Goal: Information Seeking & Learning: Compare options

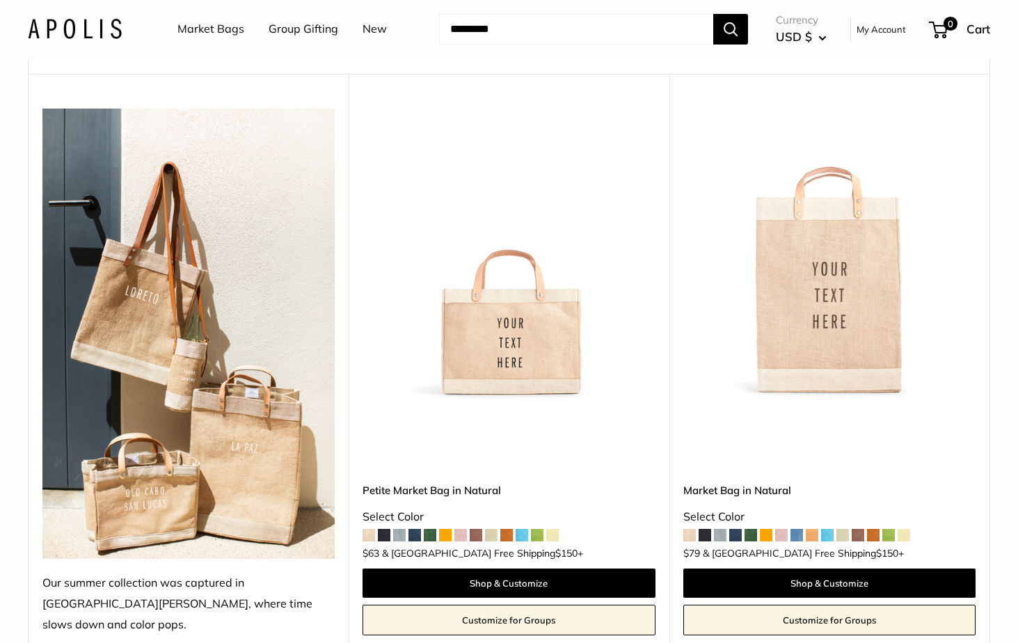
scroll to position [132, 0]
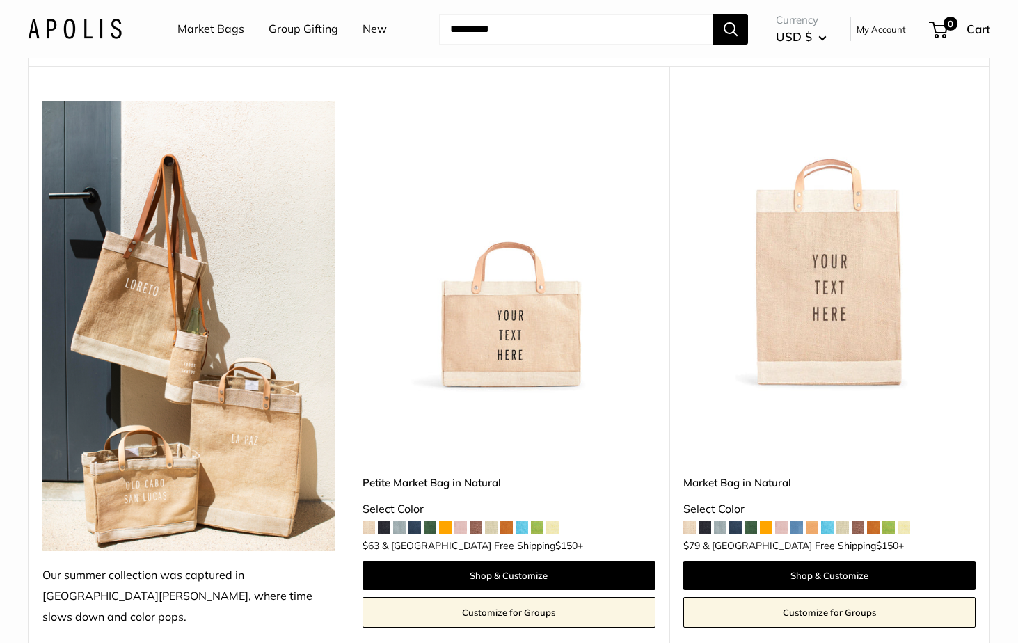
click at [0, 0] on img at bounding box center [0, 0] width 0 height 0
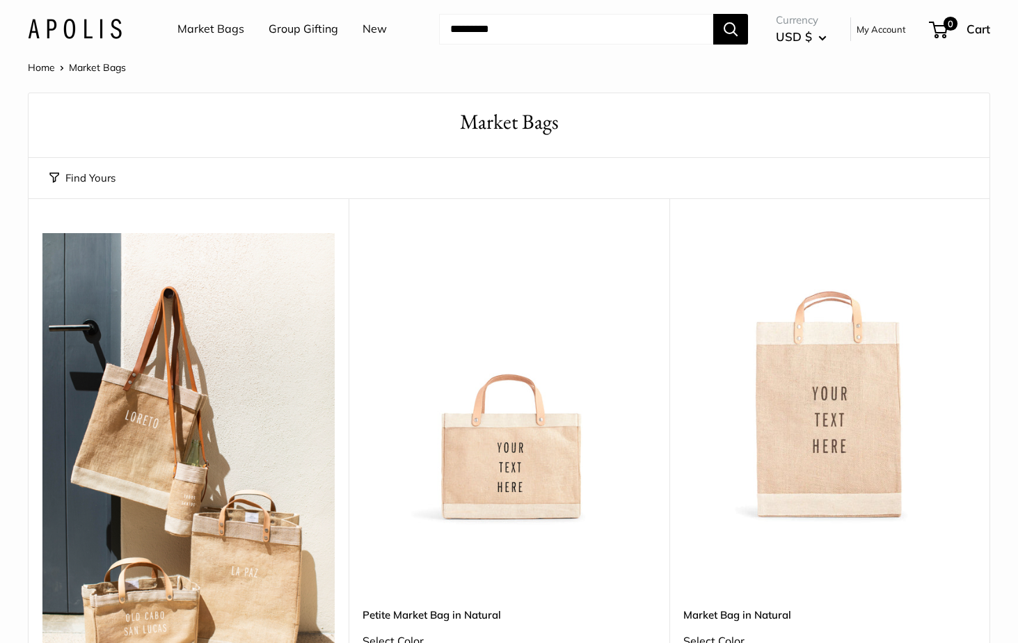
scroll to position [0, 0]
click at [226, 35] on link "Market Bags" at bounding box center [211, 29] width 67 height 21
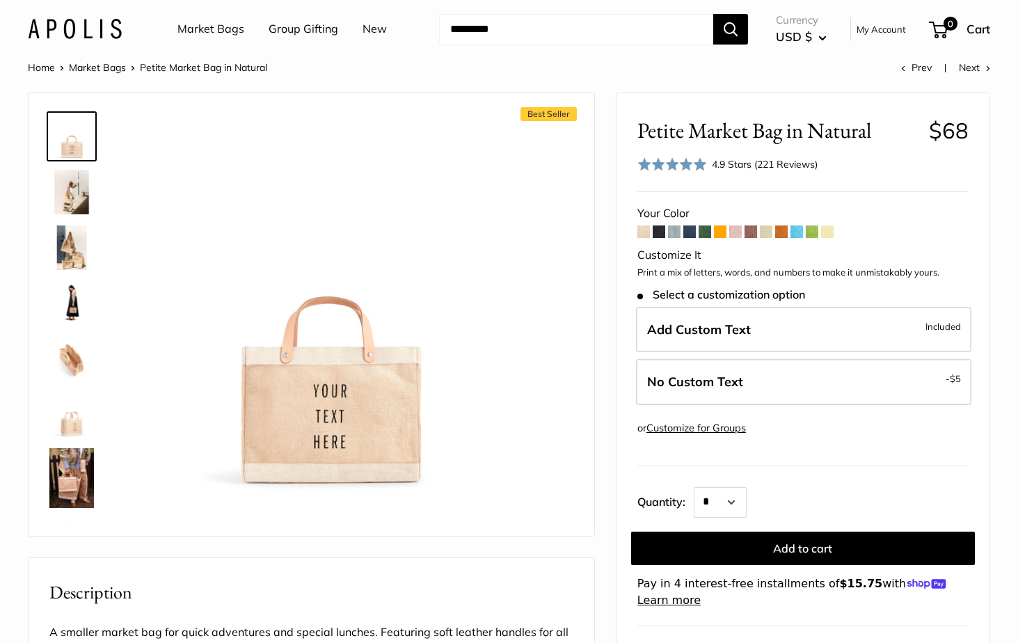
click at [72, 249] on img at bounding box center [71, 248] width 45 height 45
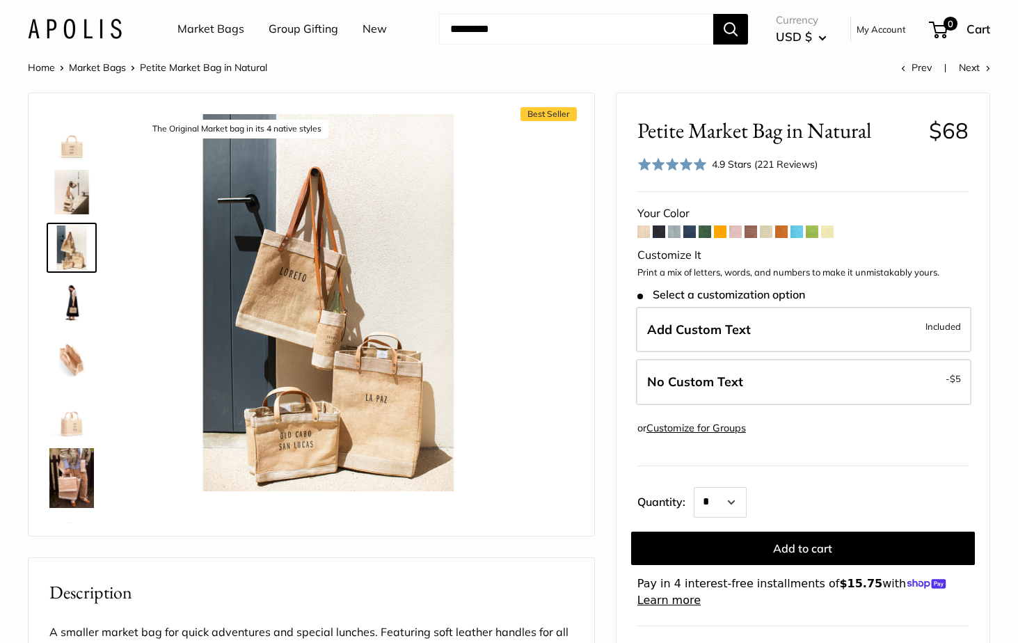
click at [71, 482] on img at bounding box center [71, 478] width 45 height 60
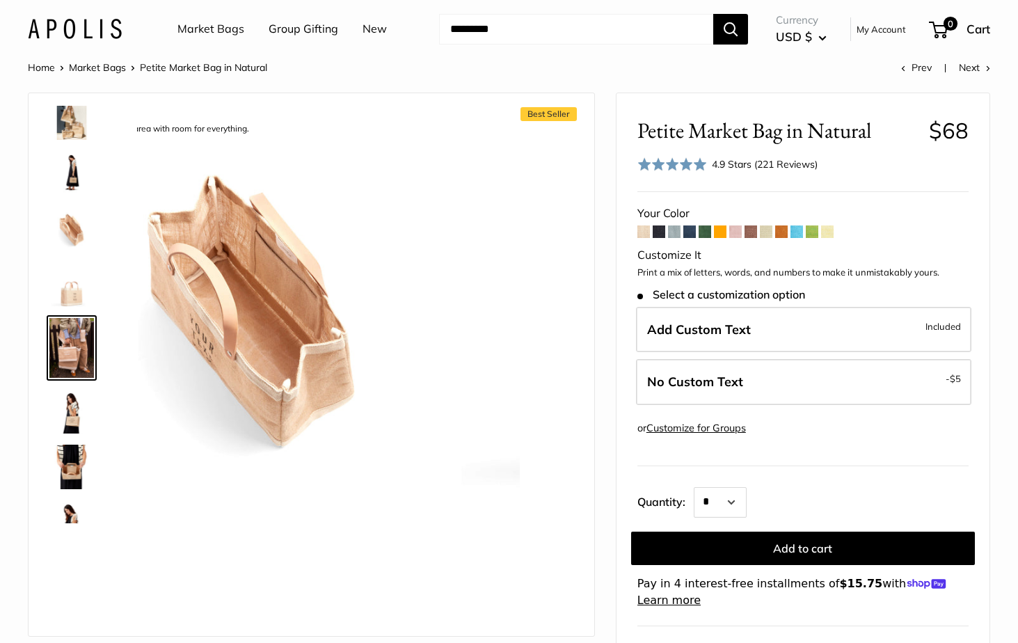
scroll to position [162, 0]
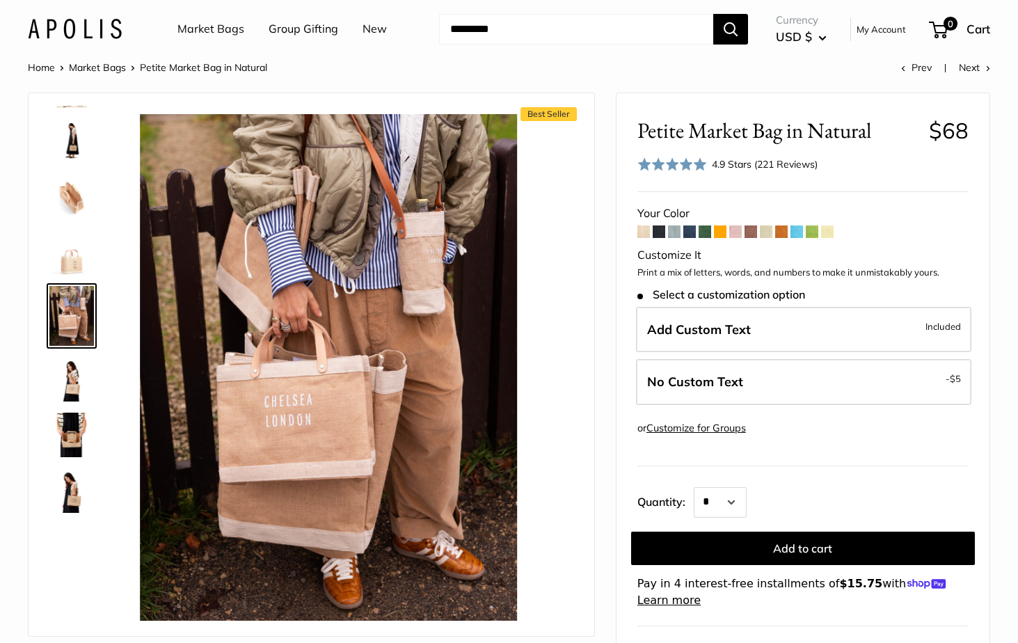
click at [81, 507] on img at bounding box center [71, 490] width 45 height 45
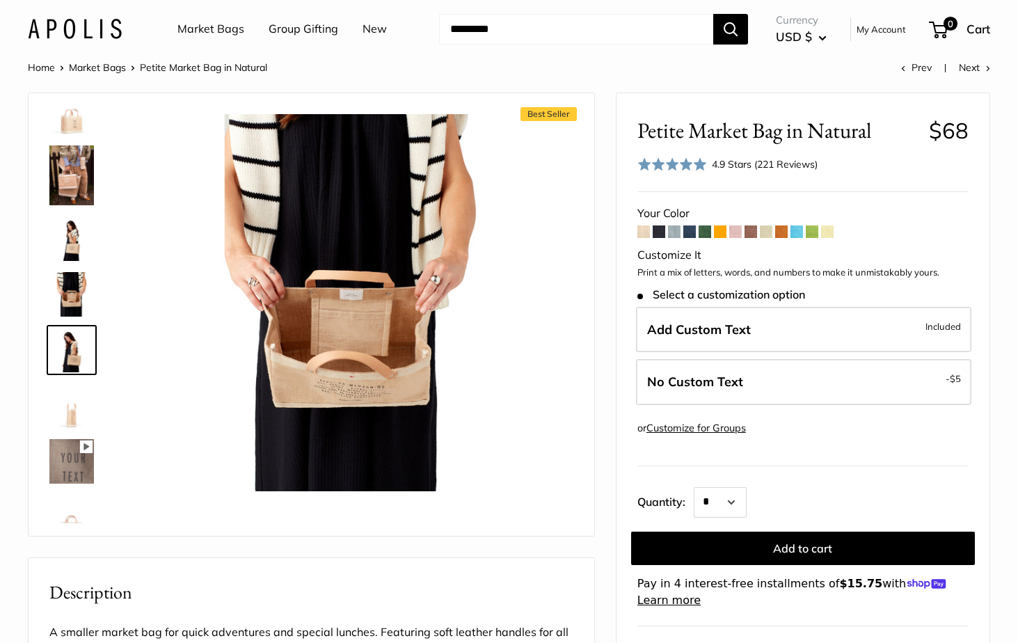
scroll to position [337, 0]
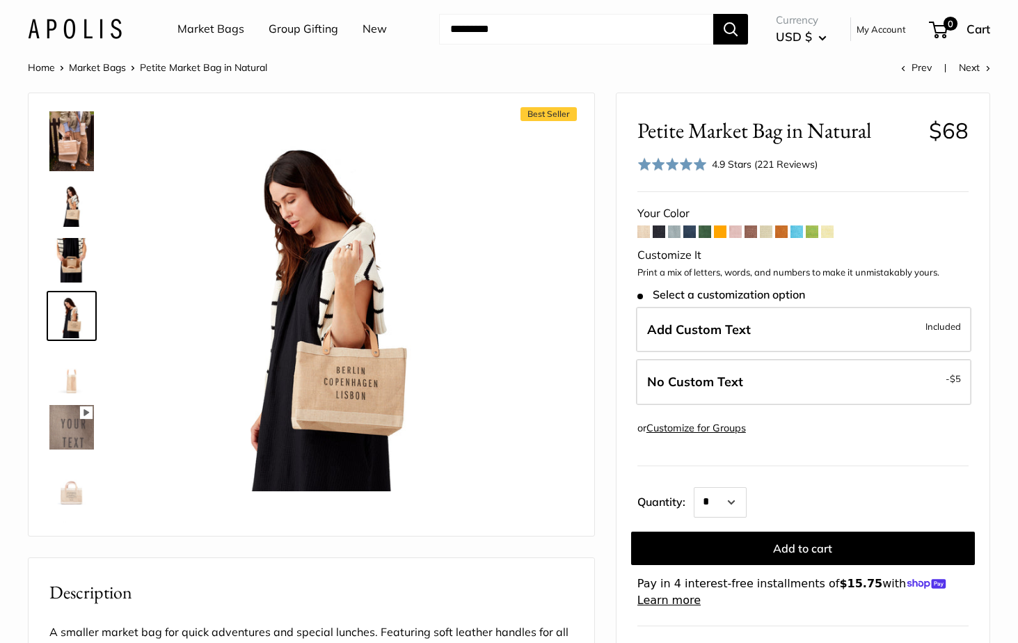
click at [74, 491] on img at bounding box center [71, 483] width 45 height 45
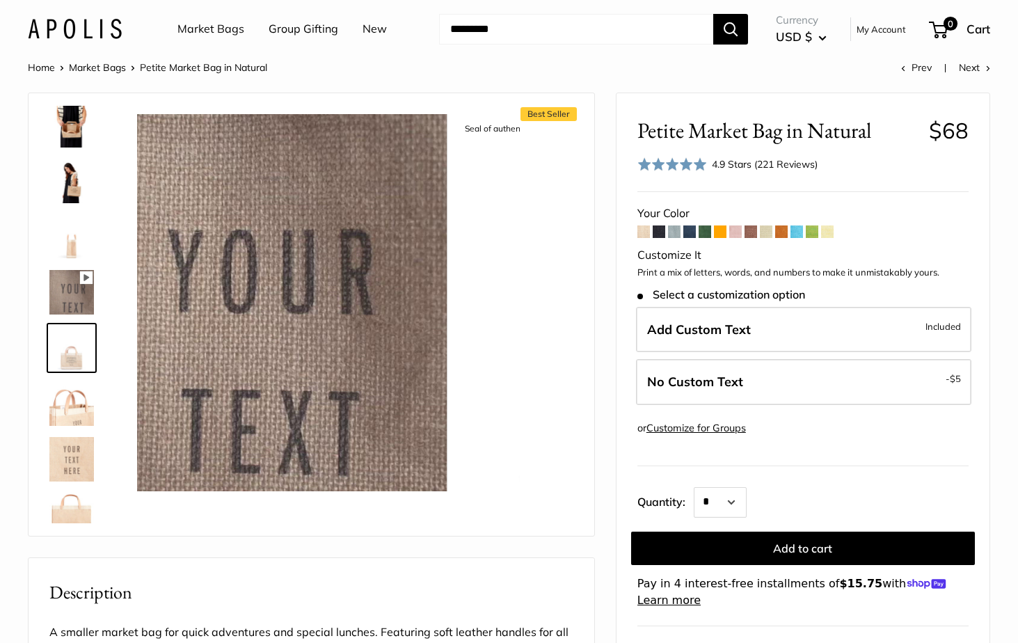
scroll to position [504, 0]
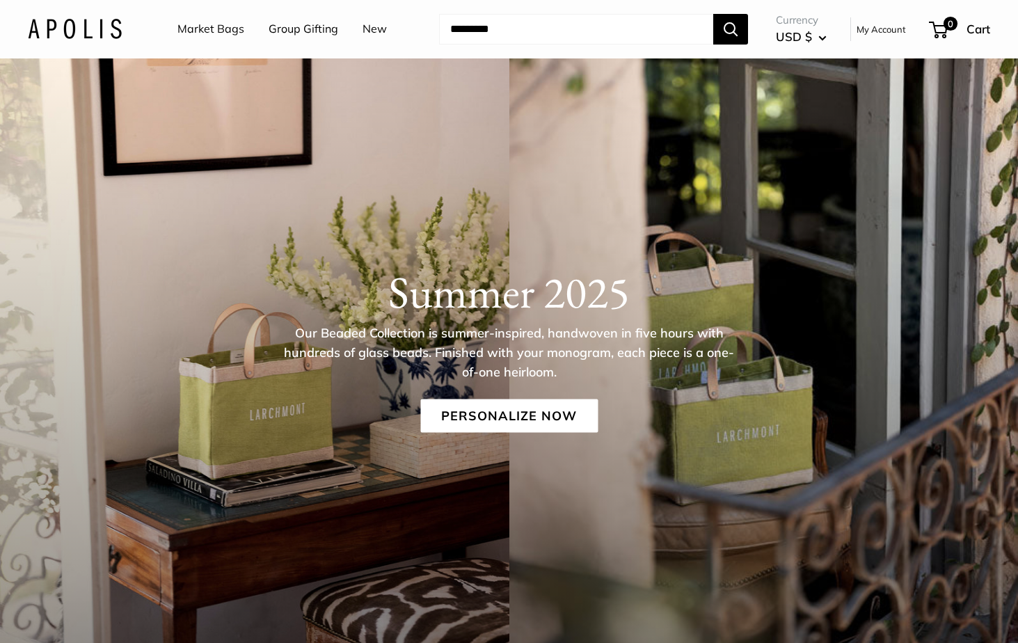
click at [380, 32] on link "New" at bounding box center [375, 29] width 24 height 21
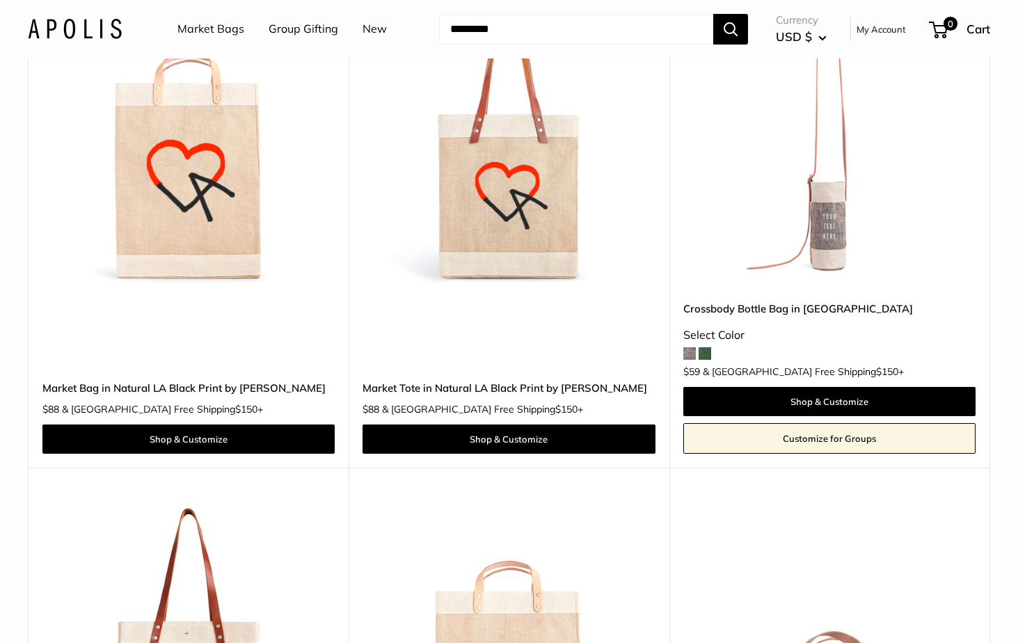
scroll to position [6712, 0]
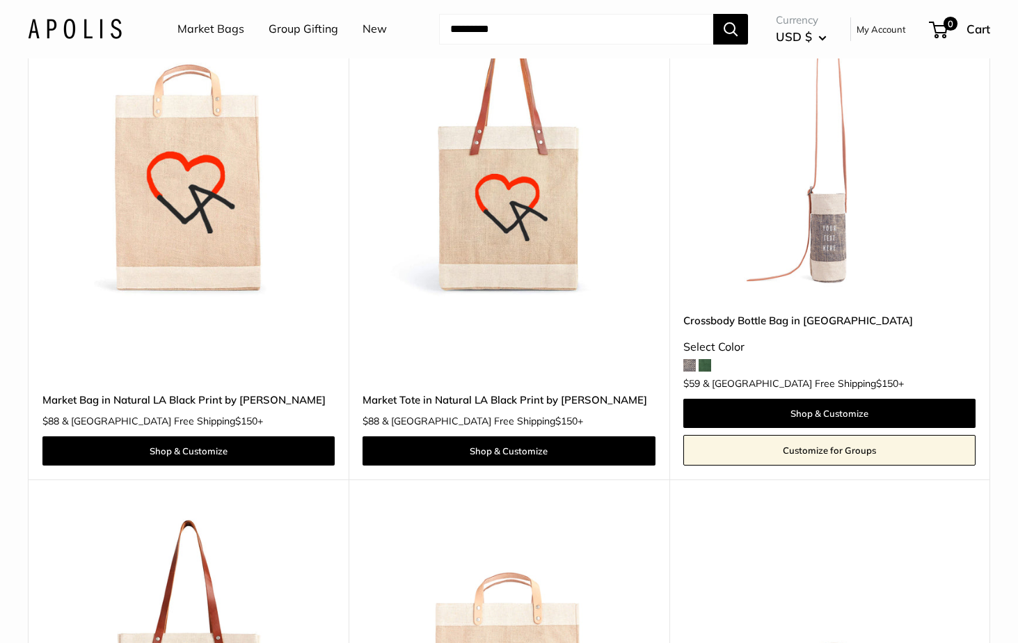
click at [686, 359] on span at bounding box center [690, 365] width 13 height 13
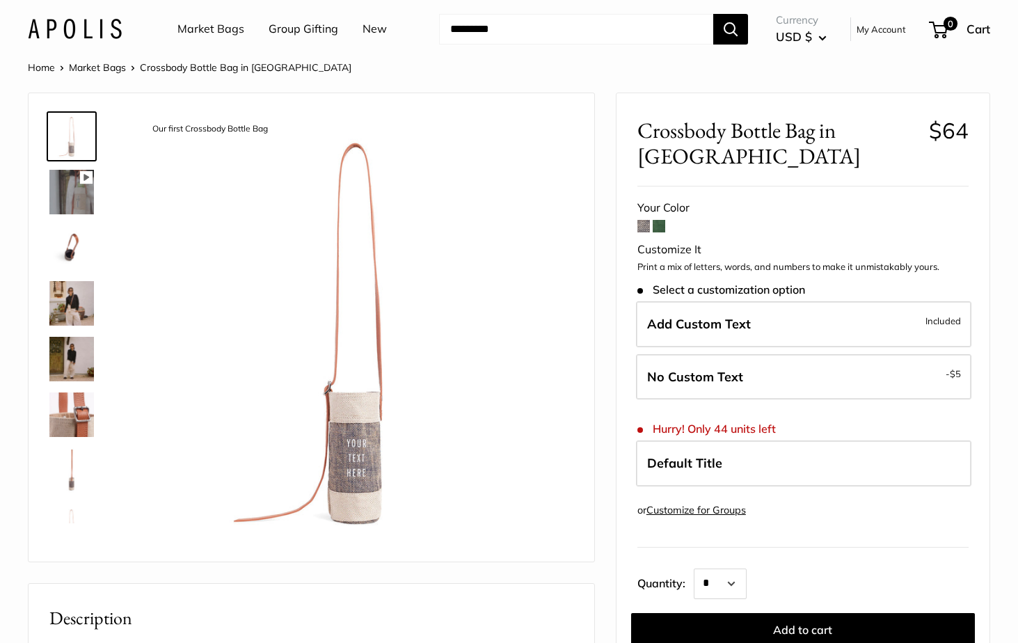
click at [645, 224] on span at bounding box center [644, 226] width 13 height 13
click at [661, 224] on span at bounding box center [659, 226] width 13 height 13
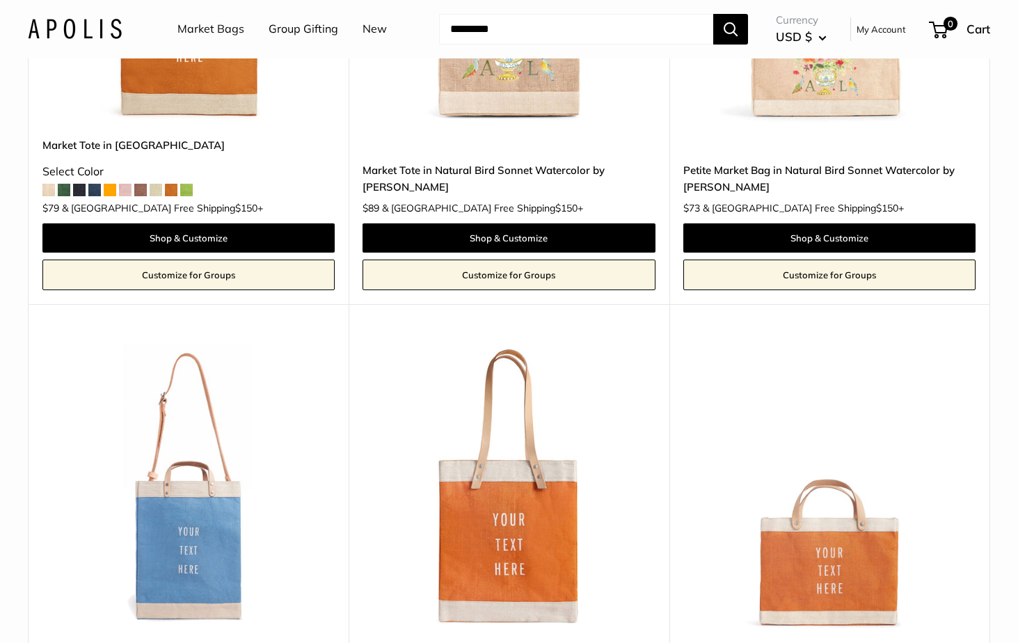
scroll to position [5353, 0]
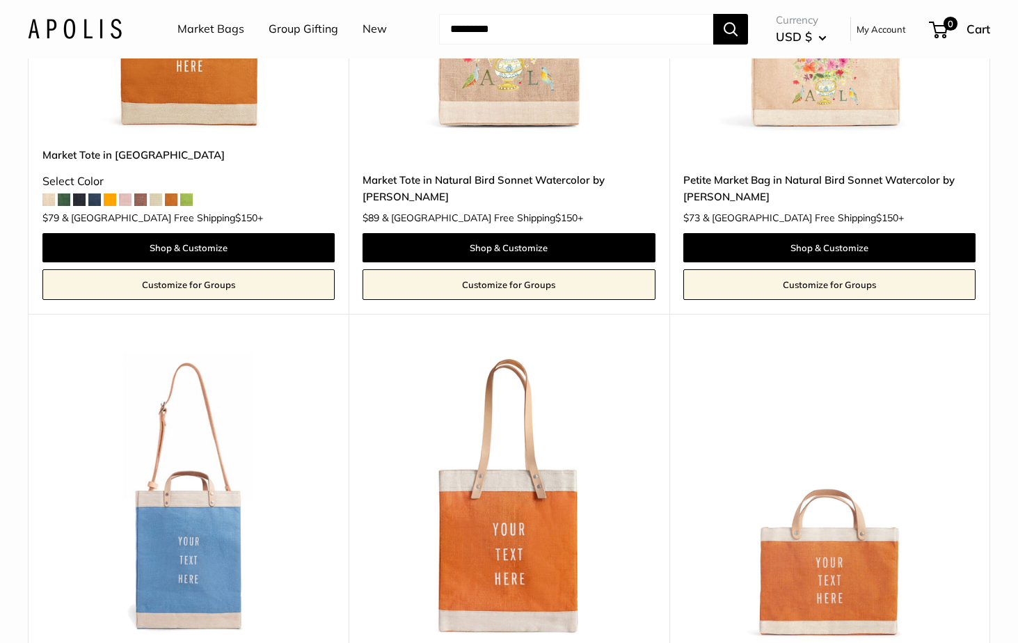
click at [464, 26] on input "Search..." at bounding box center [576, 29] width 274 height 31
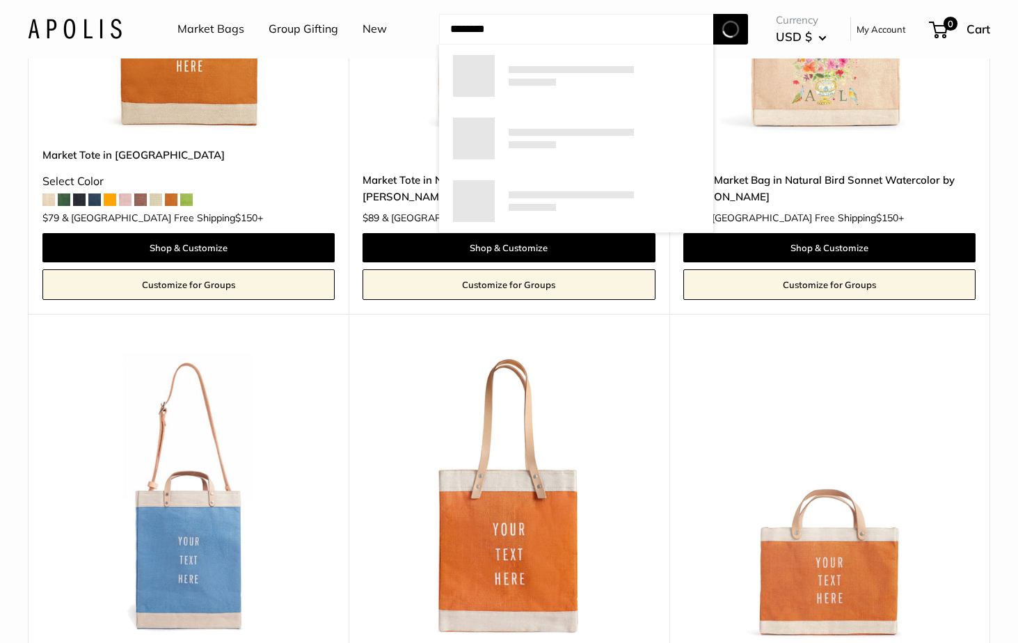
type input "********"
click at [732, 29] on button "Search" at bounding box center [731, 29] width 35 height 31
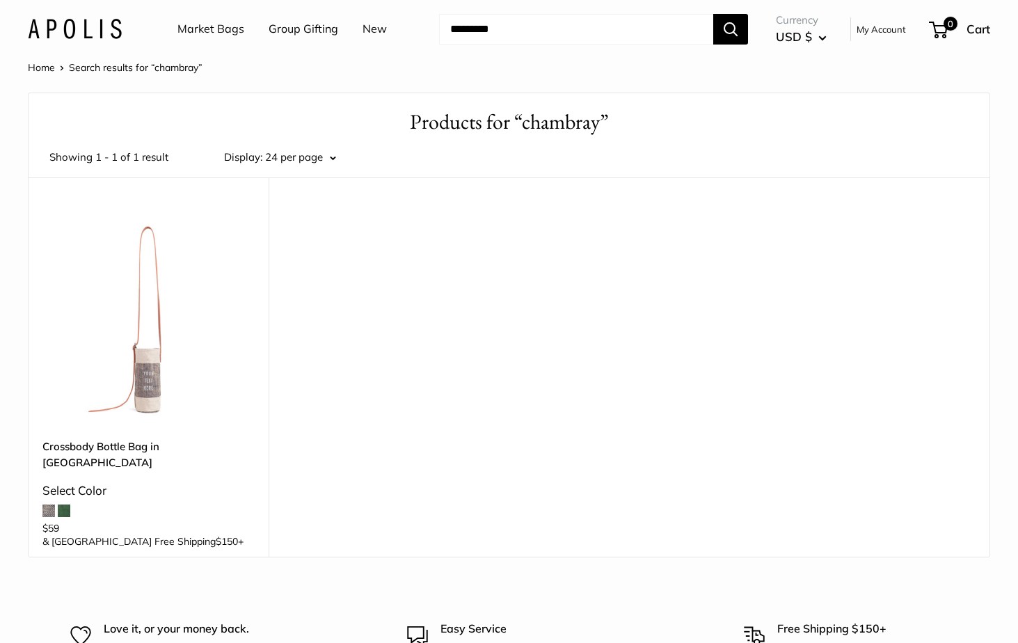
click at [212, 26] on link "Market Bags" at bounding box center [211, 29] width 67 height 21
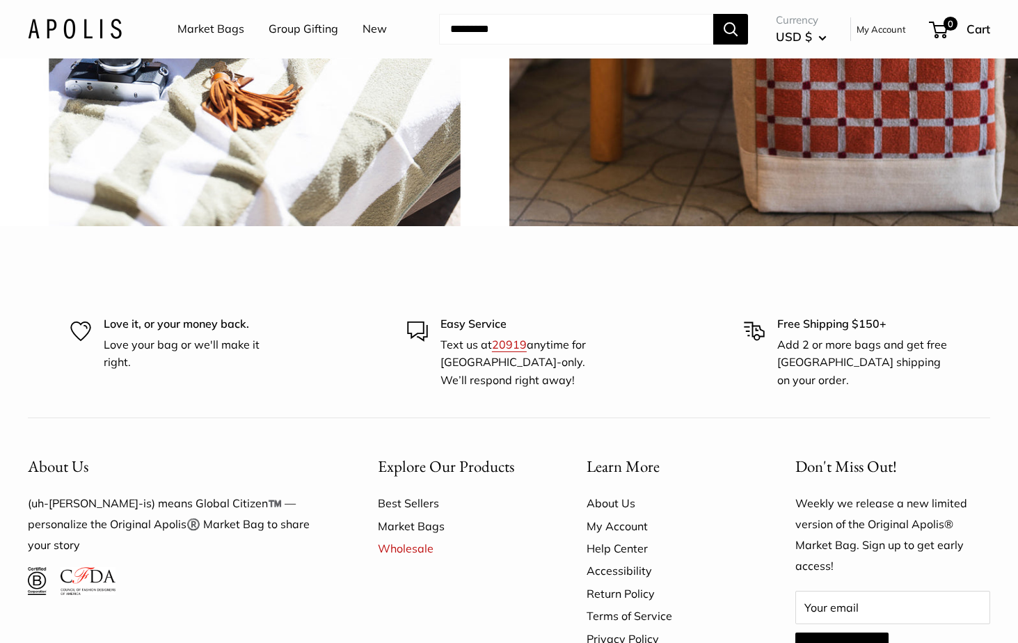
scroll to position [3328, 0]
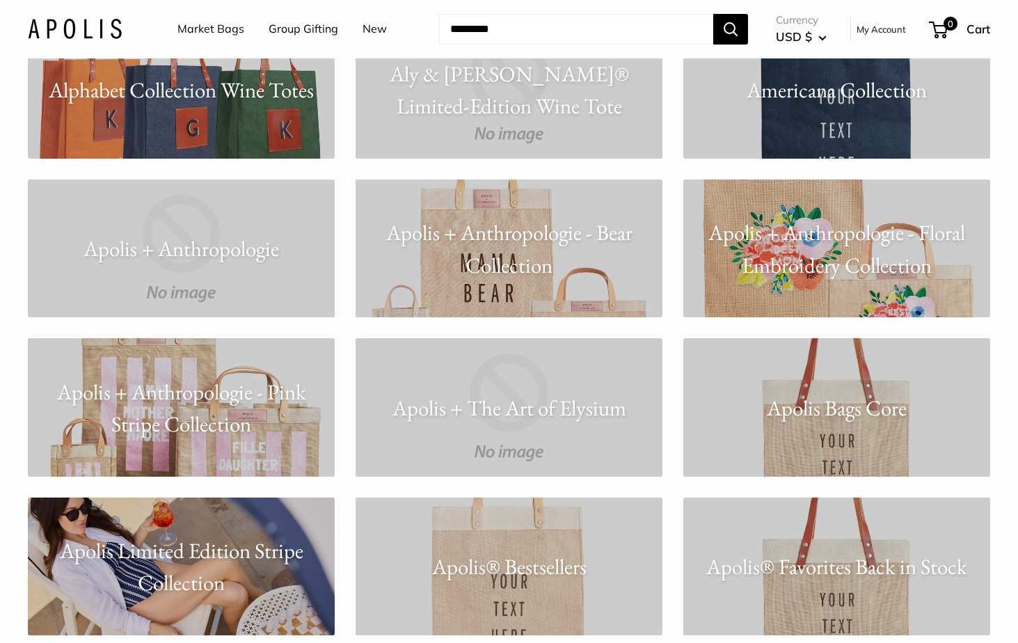
scroll to position [791, 0]
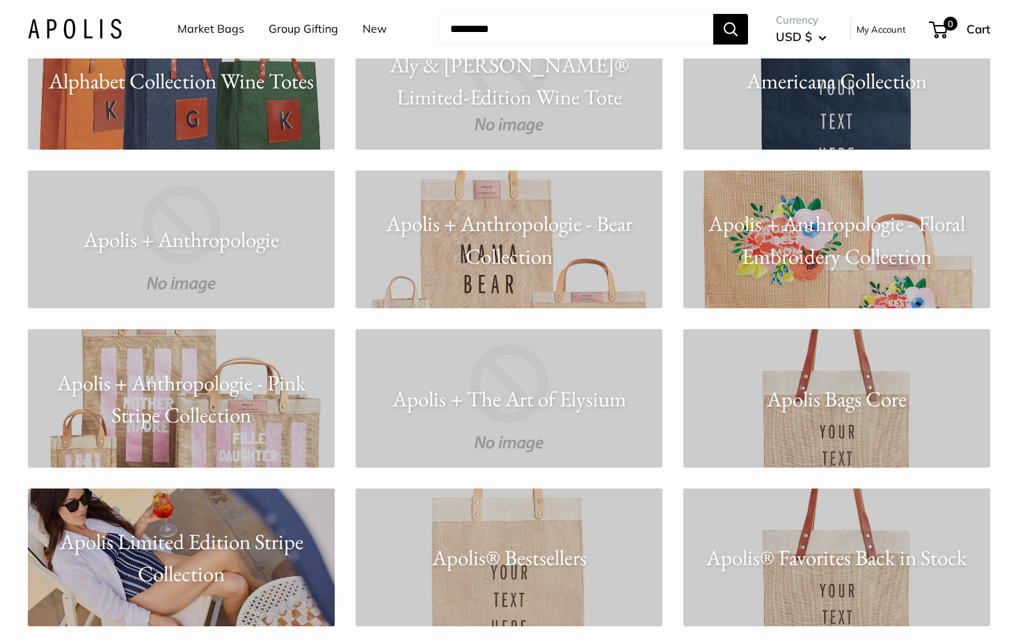
click at [249, 271] on link "Apolis + Anthropologie" at bounding box center [181, 240] width 307 height 138
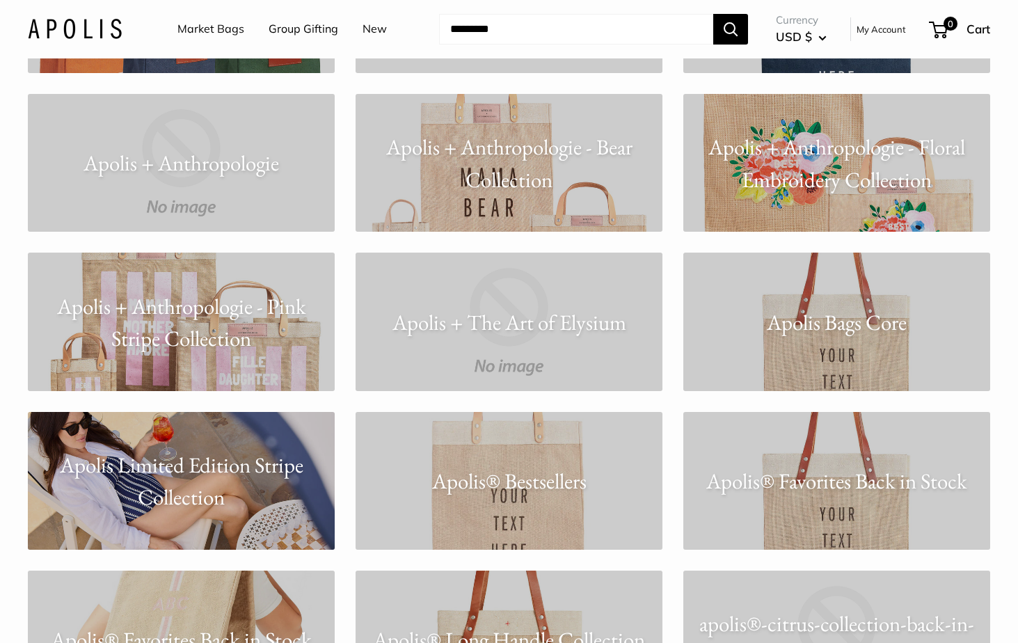
scroll to position [868, 0]
click at [143, 313] on p "Apolis + Anthropologie - Pink Stripe Collection" at bounding box center [181, 321] width 307 height 65
click at [156, 489] on p "Apolis Limited Edition Stripe Collection" at bounding box center [181, 480] width 307 height 65
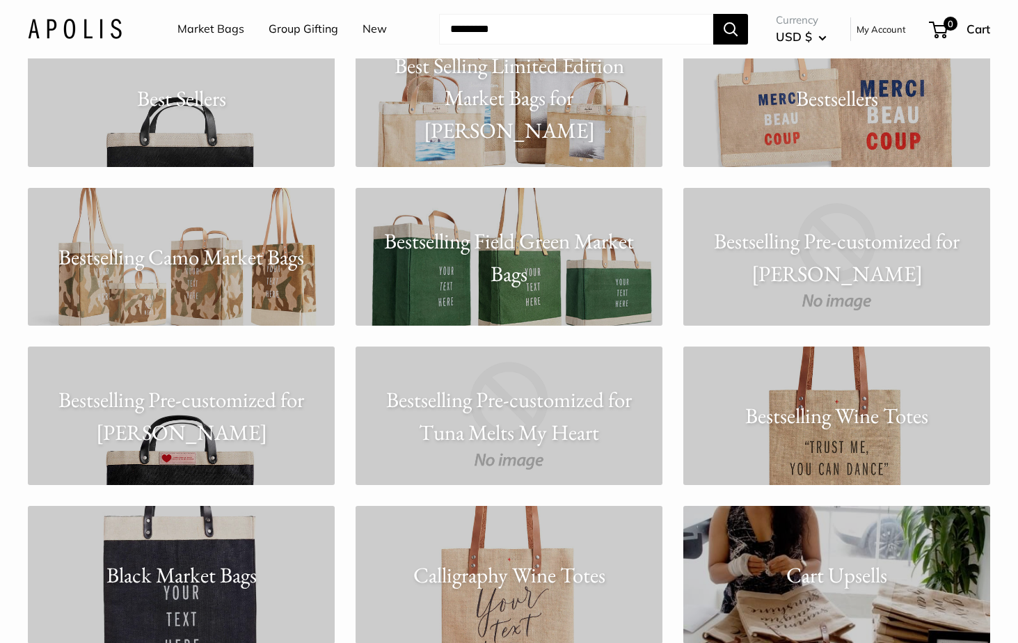
scroll to position [2207, 0]
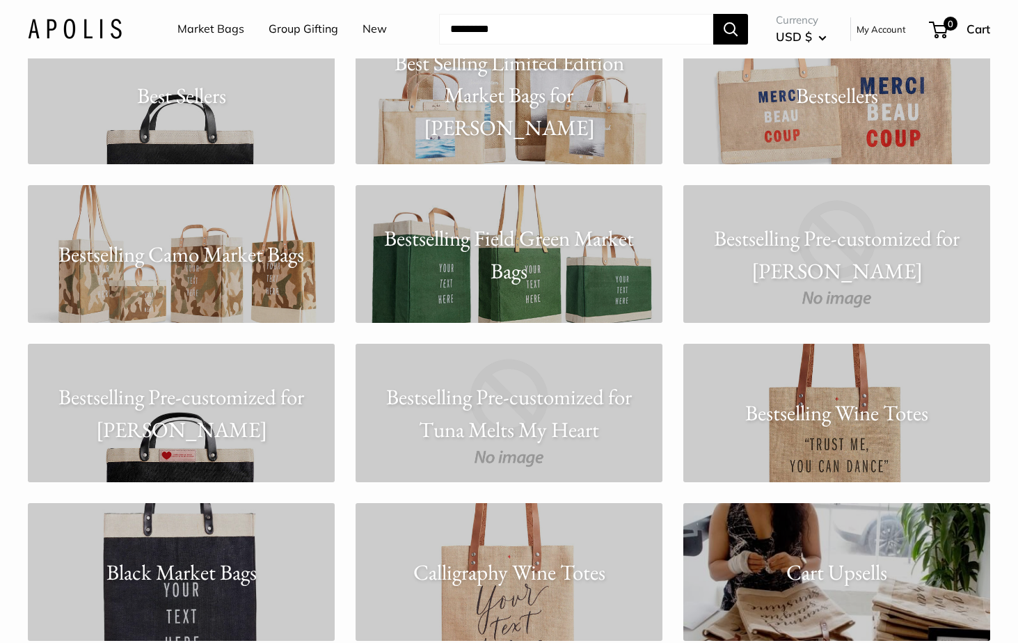
click at [184, 265] on p "Bestselling Camo Market Bags" at bounding box center [181, 254] width 307 height 33
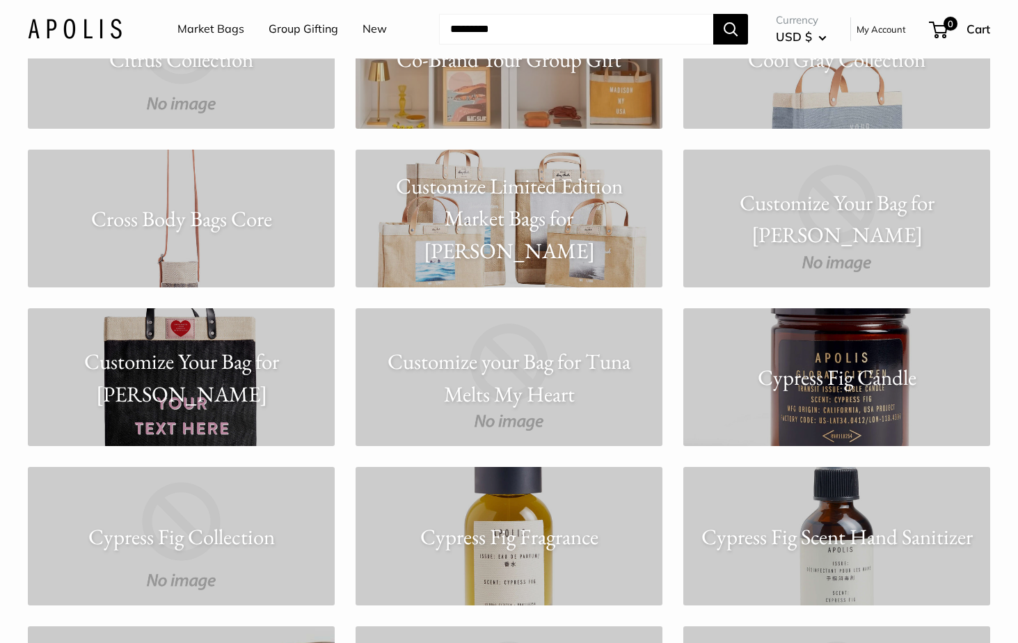
scroll to position [2883, 0]
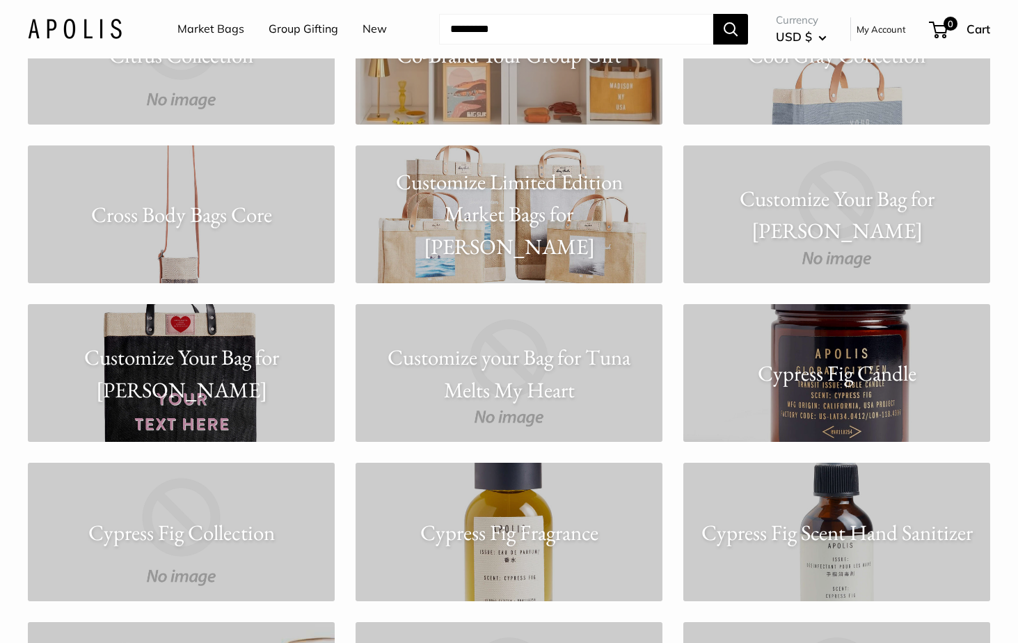
click at [176, 384] on p "Customize Your Bag for Shanola Hampton" at bounding box center [181, 373] width 307 height 65
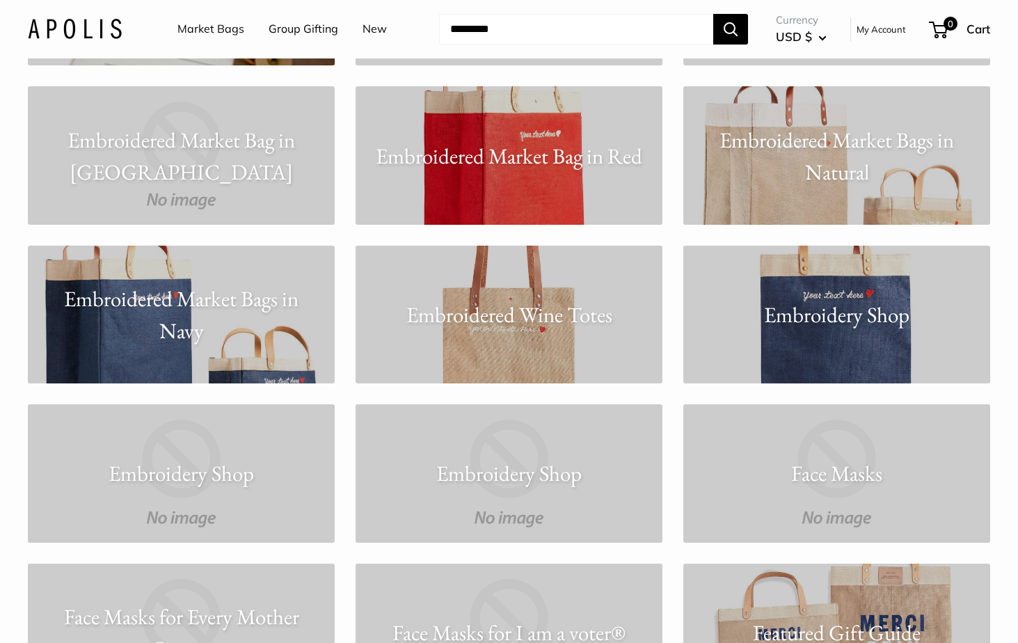
scroll to position [3579, 0]
click at [521, 301] on p "Embroidered Wine Totes" at bounding box center [509, 314] width 307 height 33
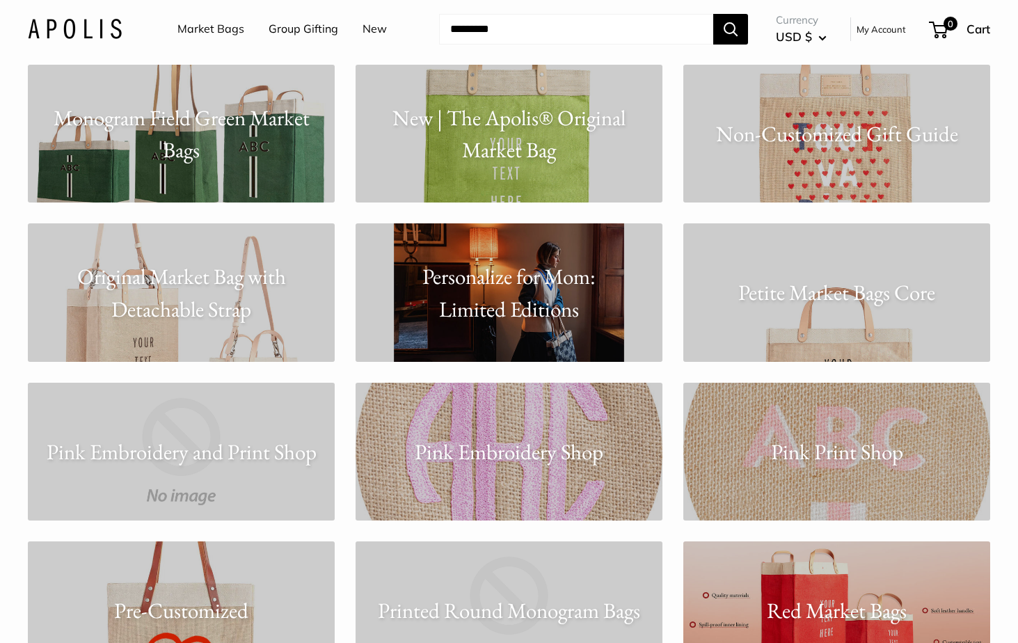
scroll to position [7738, 0]
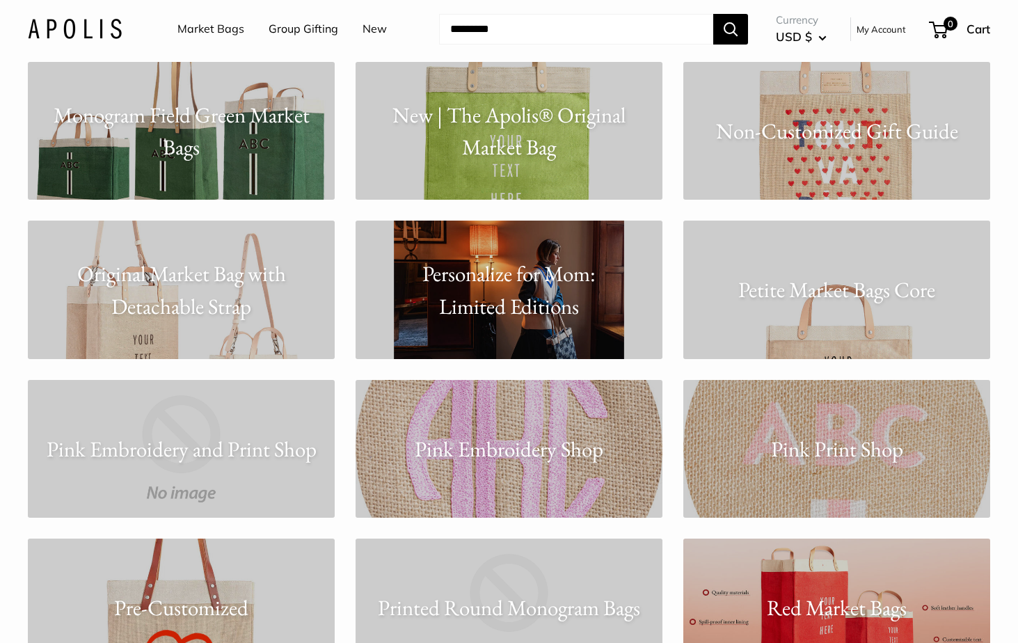
click at [527, 439] on p "Pink Embroidery Shop" at bounding box center [509, 449] width 307 height 33
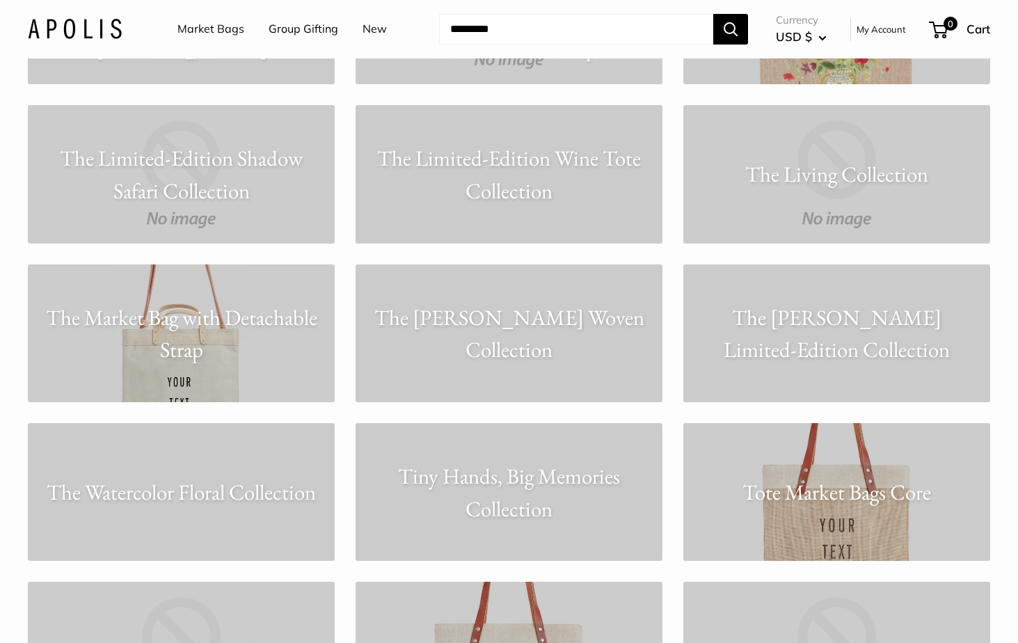
scroll to position [10410, 0]
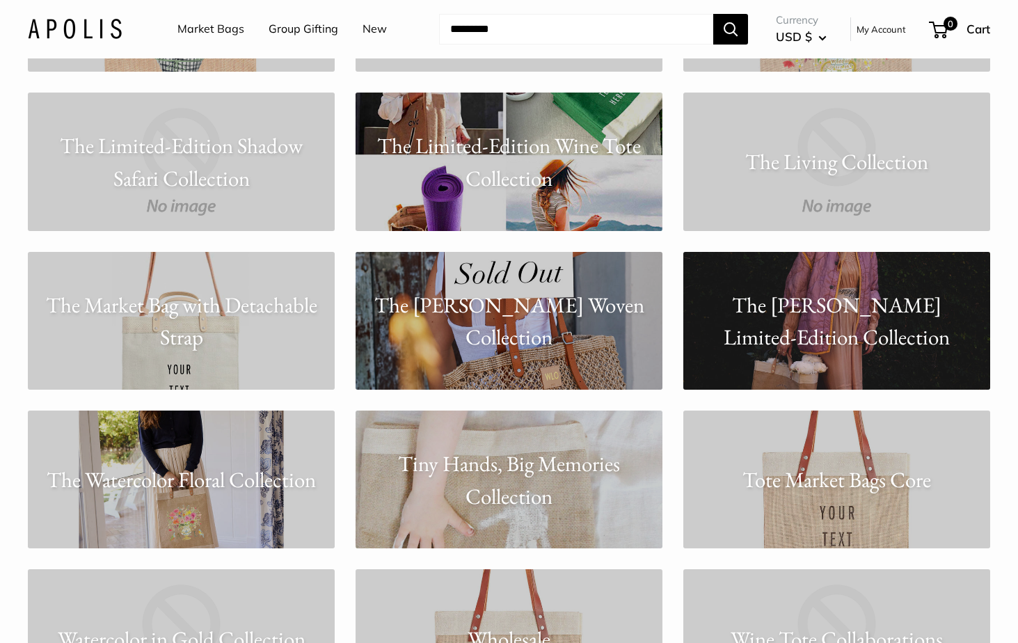
click at [575, 474] on p "Tiny Hands, Big Memories Collection" at bounding box center [509, 480] width 307 height 65
click at [773, 332] on p "The Rumer Willis Limited-Edition Collection" at bounding box center [837, 320] width 307 height 65
click at [363, 31] on link "New" at bounding box center [375, 29] width 24 height 21
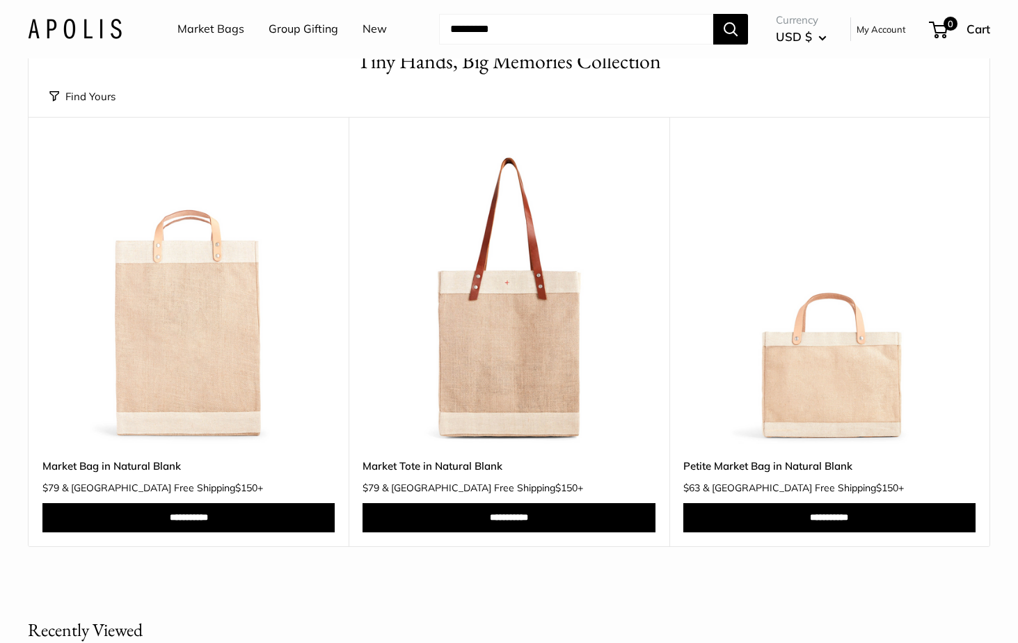
scroll to position [65, 0]
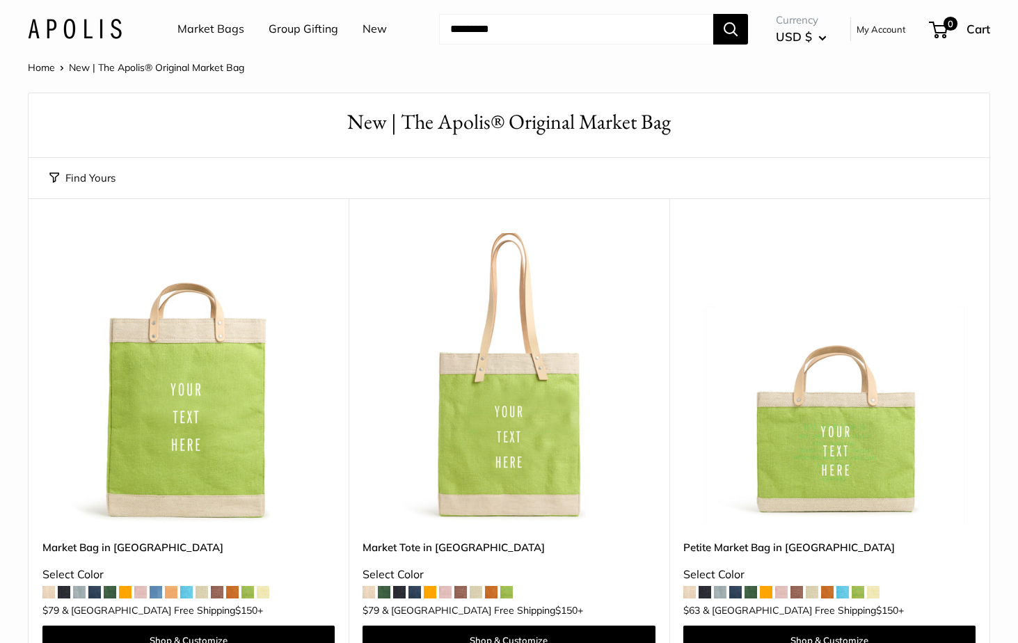
click at [224, 38] on link "Market Bags" at bounding box center [211, 29] width 67 height 21
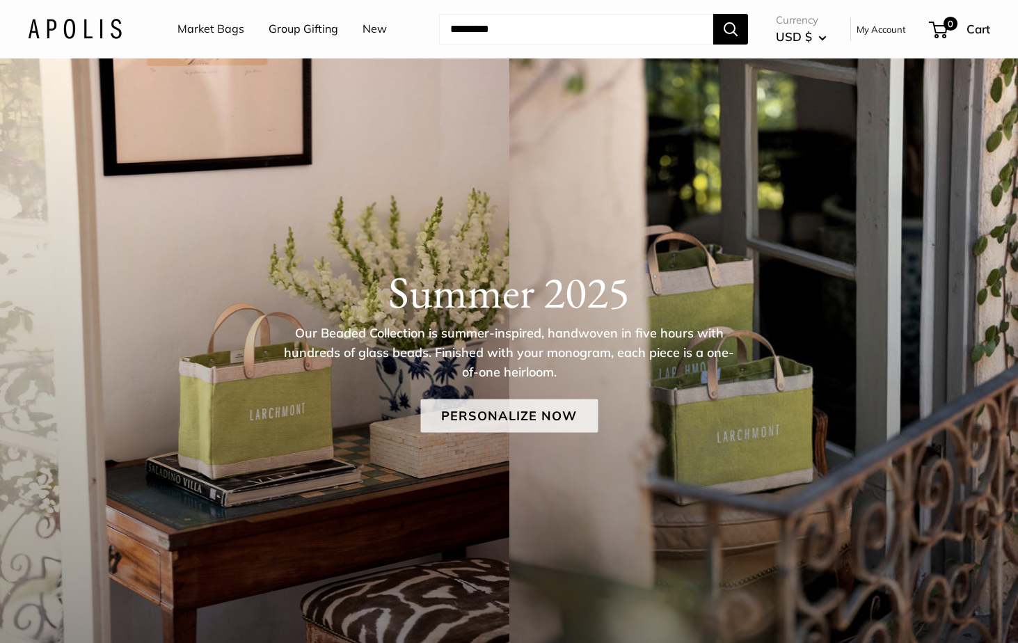
click at [508, 420] on link "Personalize Now" at bounding box center [509, 416] width 178 height 33
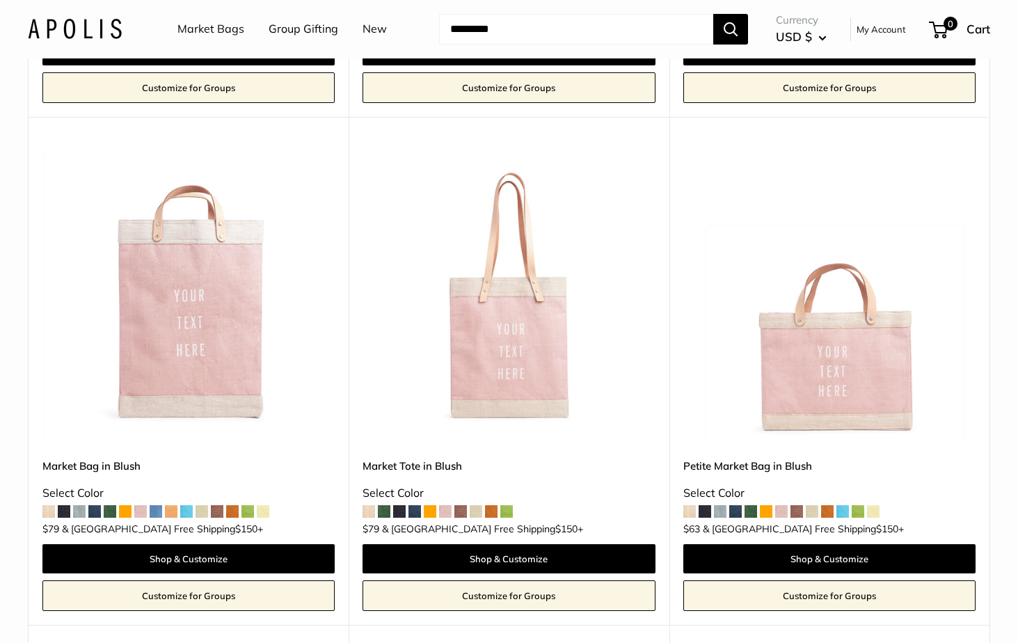
scroll to position [1133, 0]
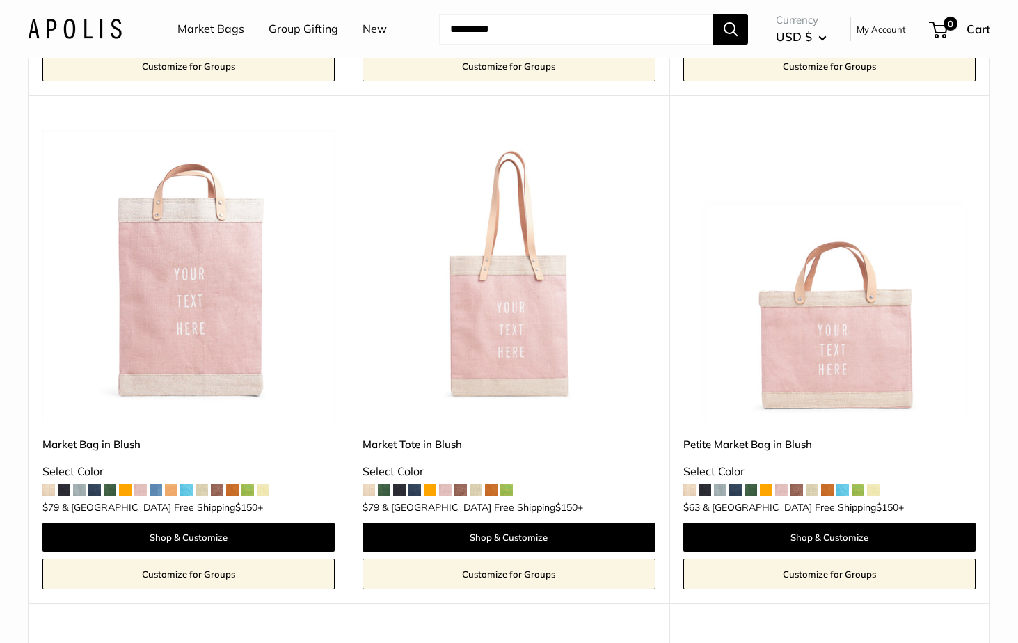
click at [0, 0] on img at bounding box center [0, 0] width 0 height 0
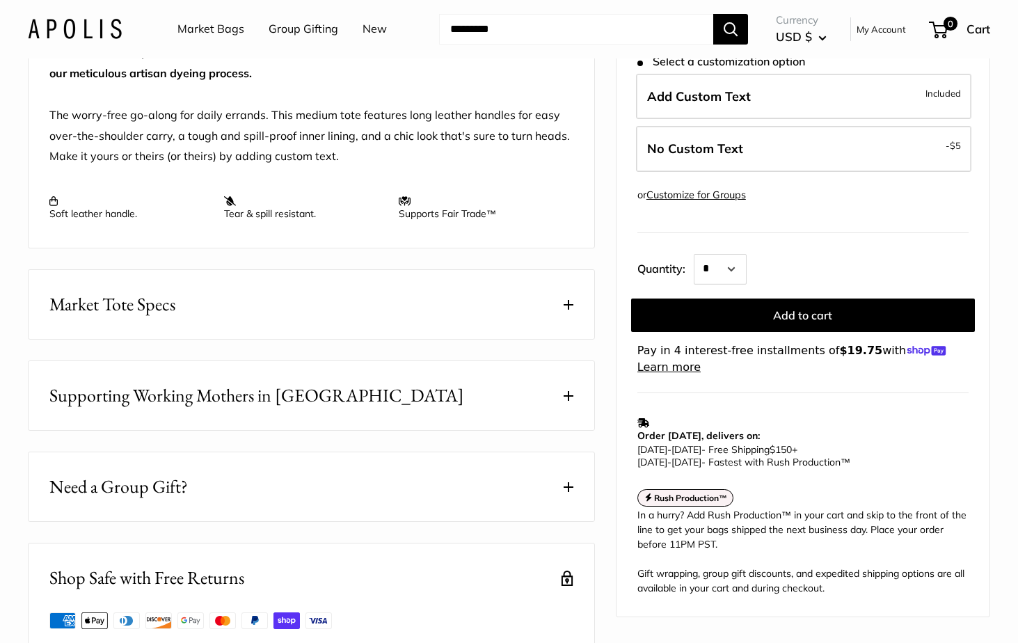
scroll to position [611, 0]
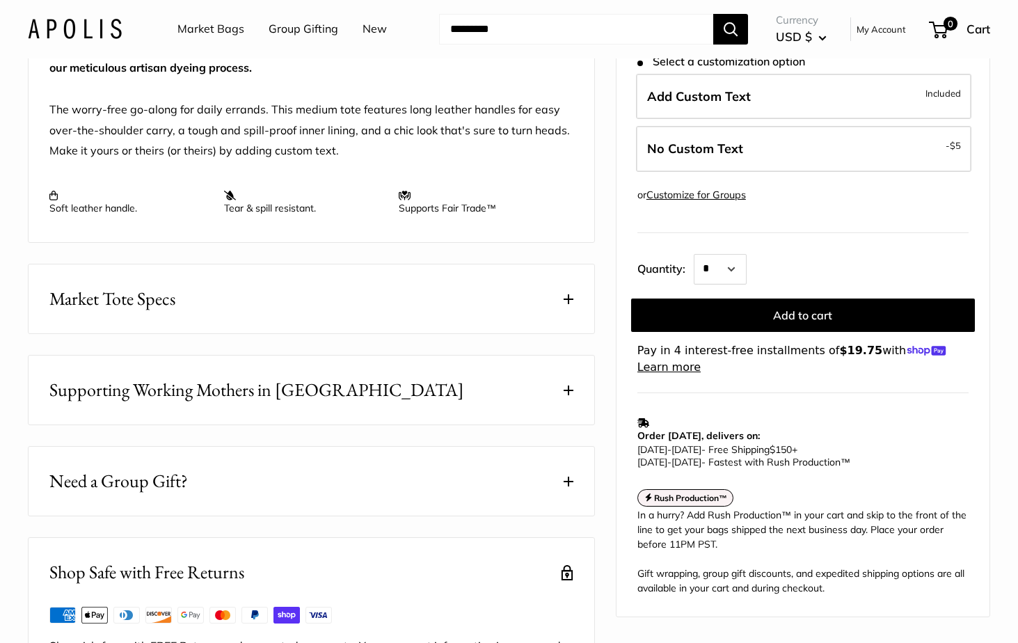
click at [573, 304] on span at bounding box center [569, 299] width 10 height 10
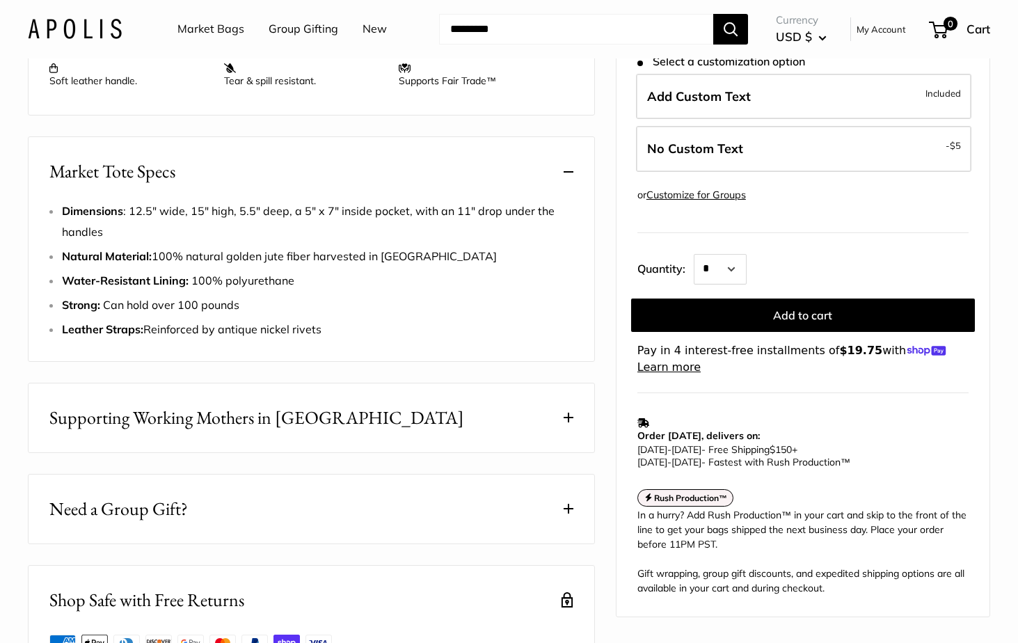
scroll to position [740, 0]
click at [566, 421] on span at bounding box center [569, 416] width 10 height 10
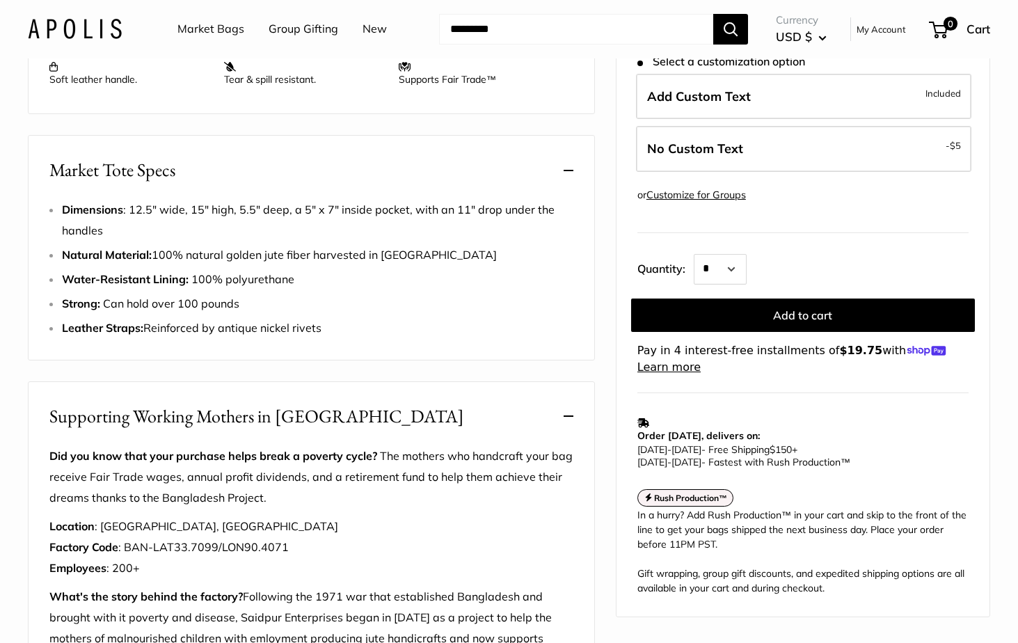
click at [566, 421] on span at bounding box center [569, 416] width 10 height 10
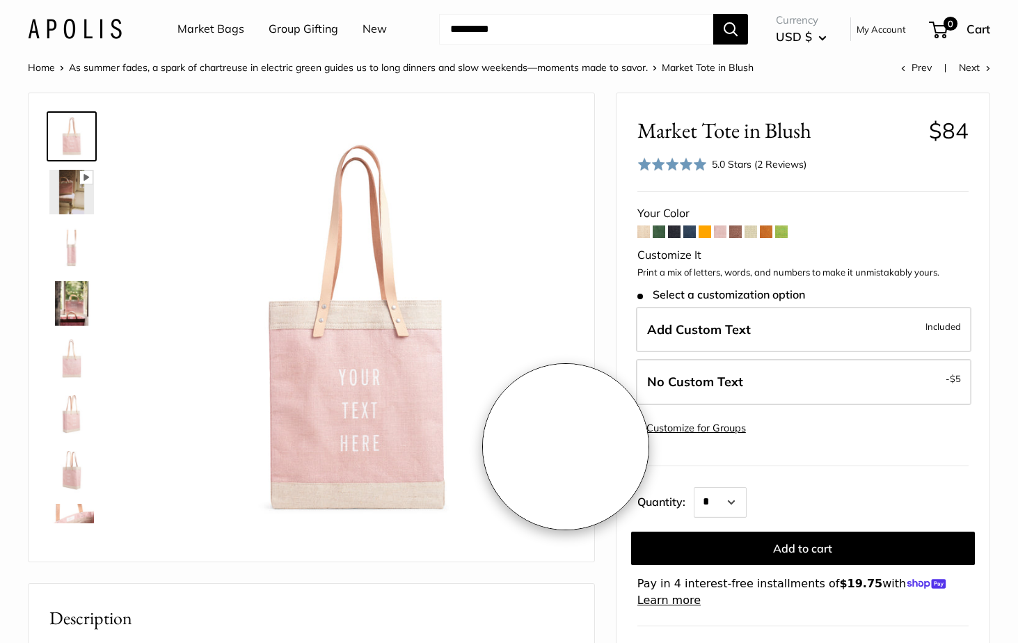
scroll to position [0, 0]
click at [66, 309] on img at bounding box center [71, 303] width 45 height 45
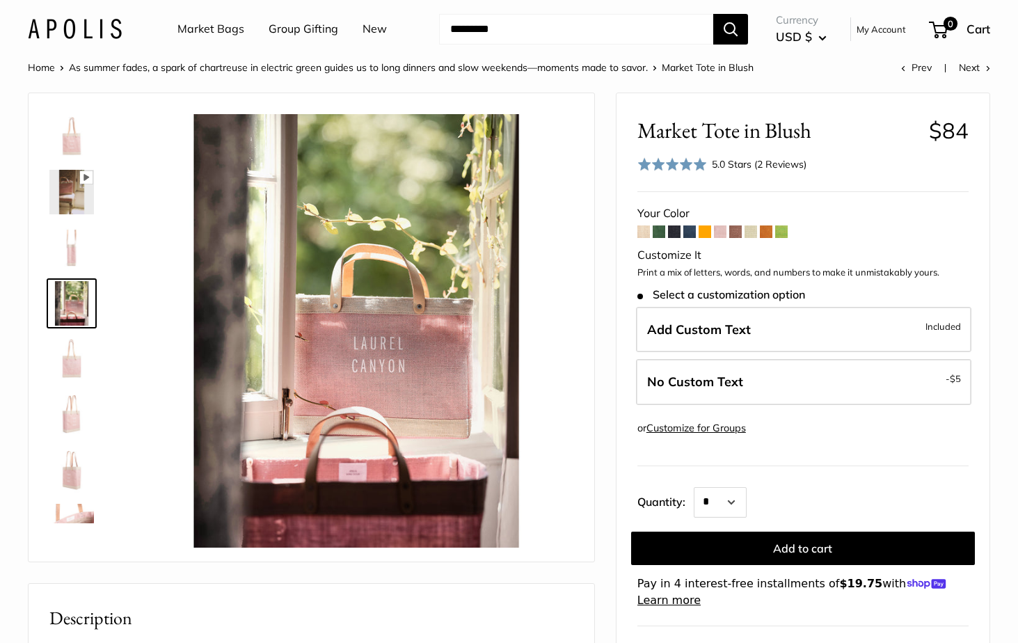
click at [80, 367] on img at bounding box center [71, 359] width 45 height 45
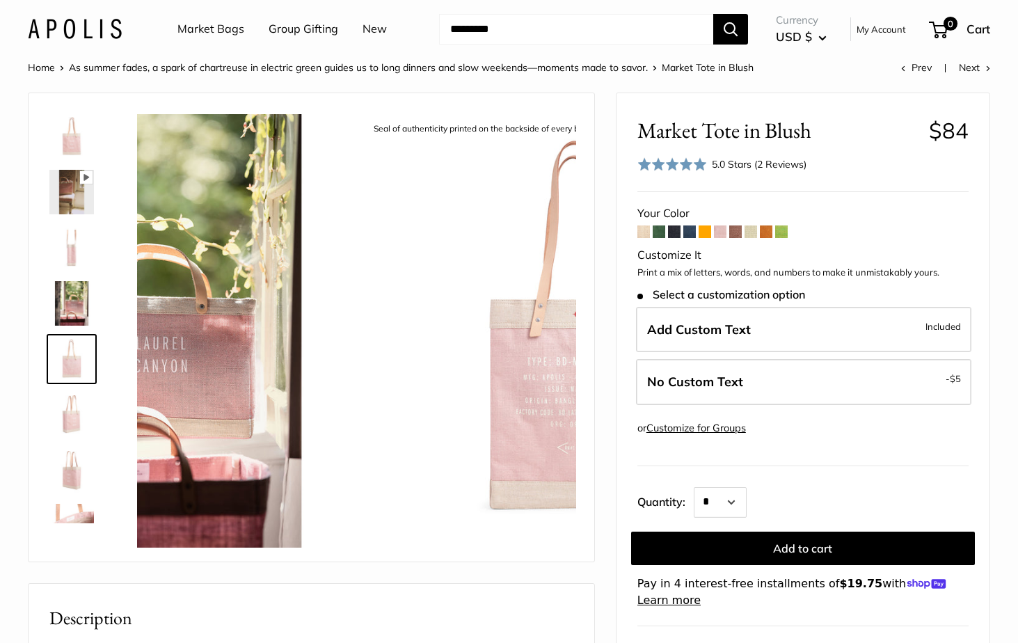
scroll to position [43, 0]
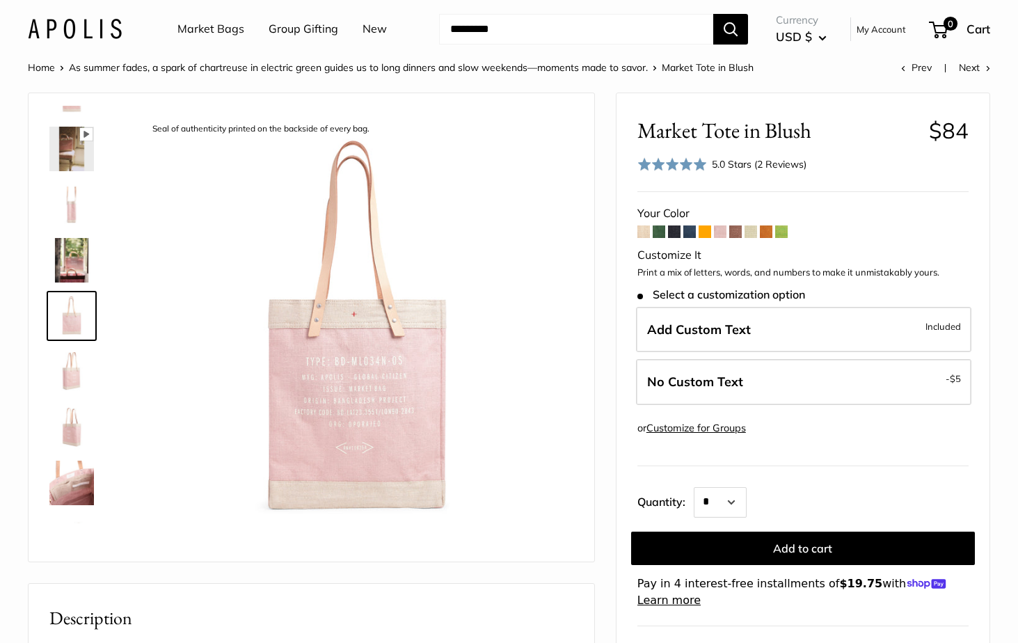
click at [68, 391] on img at bounding box center [71, 371] width 45 height 45
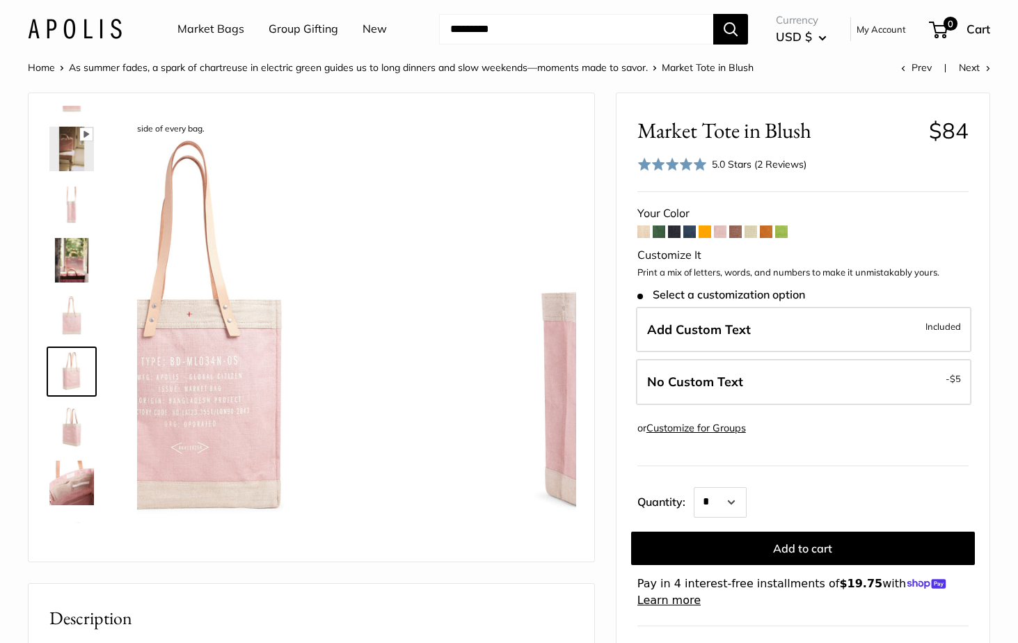
scroll to position [99, 0]
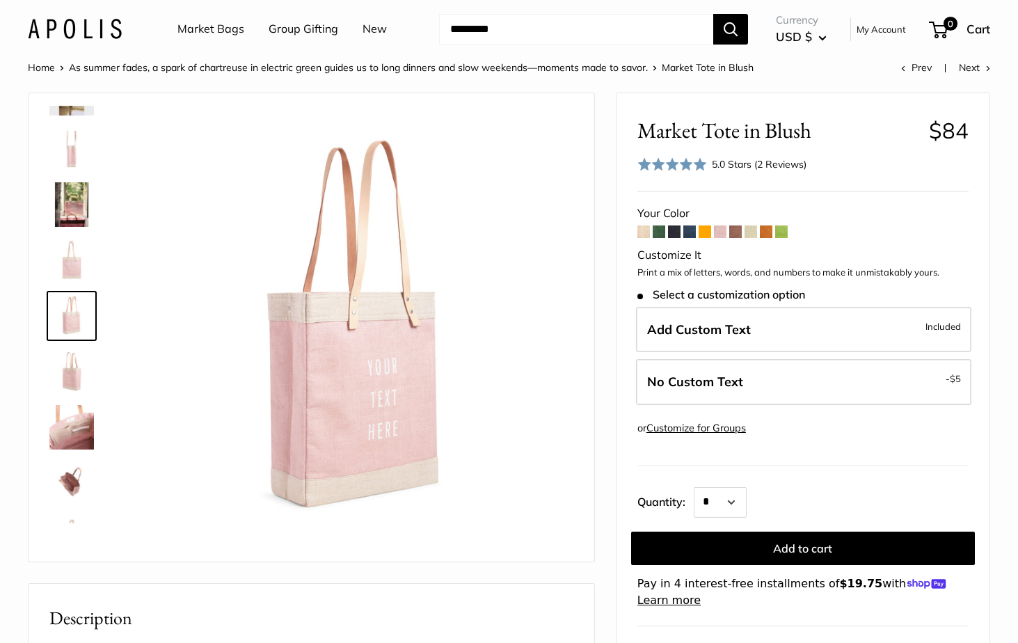
click at [73, 404] on link at bounding box center [72, 427] width 50 height 50
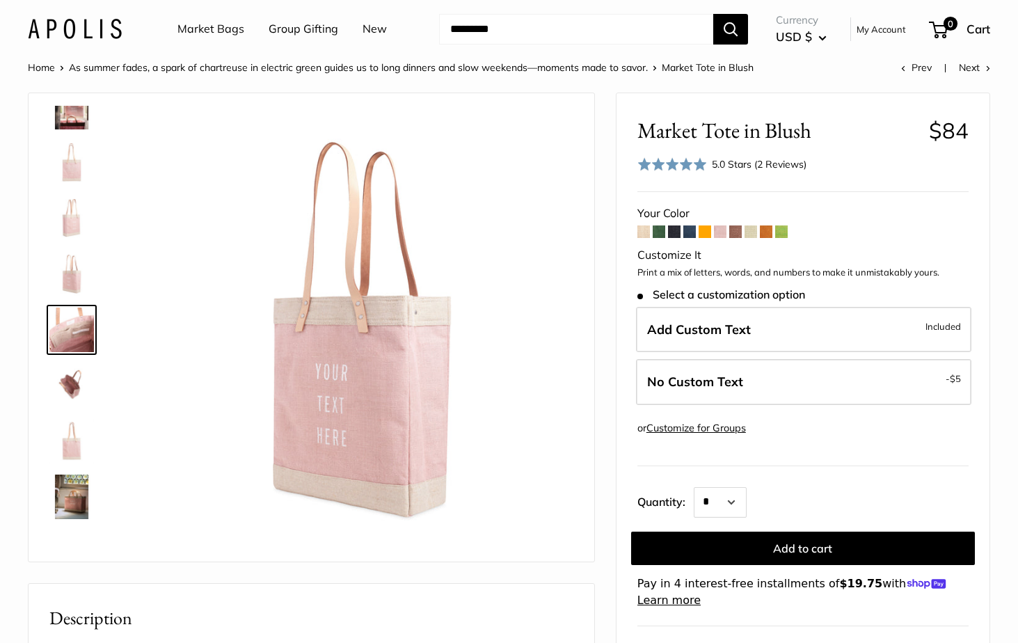
scroll to position [200, 0]
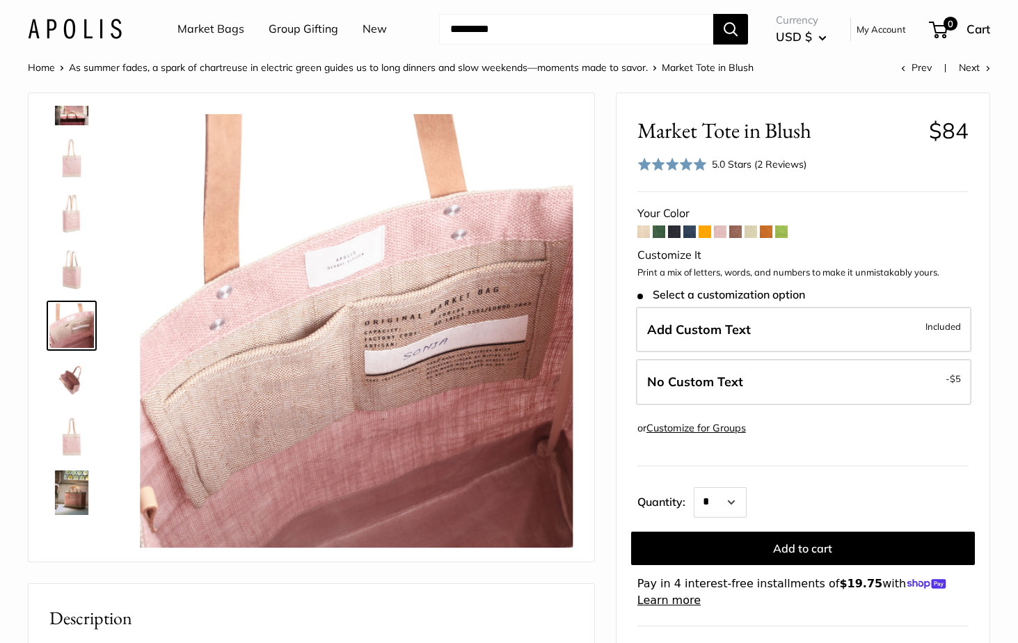
click at [73, 444] on img at bounding box center [71, 437] width 45 height 45
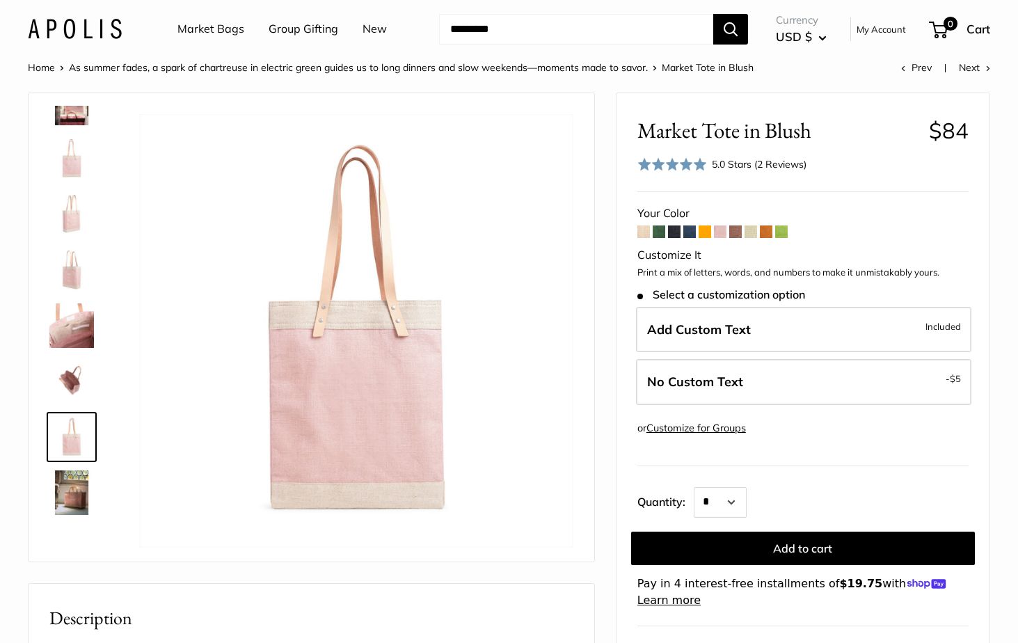
click at [66, 483] on img at bounding box center [71, 493] width 45 height 45
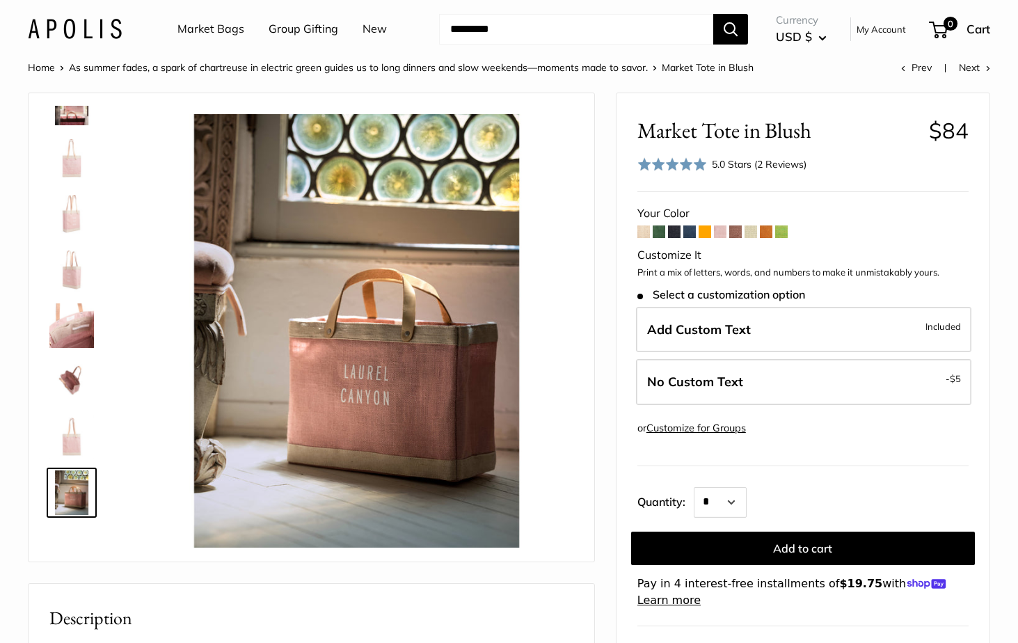
click at [67, 377] on img at bounding box center [71, 381] width 45 height 45
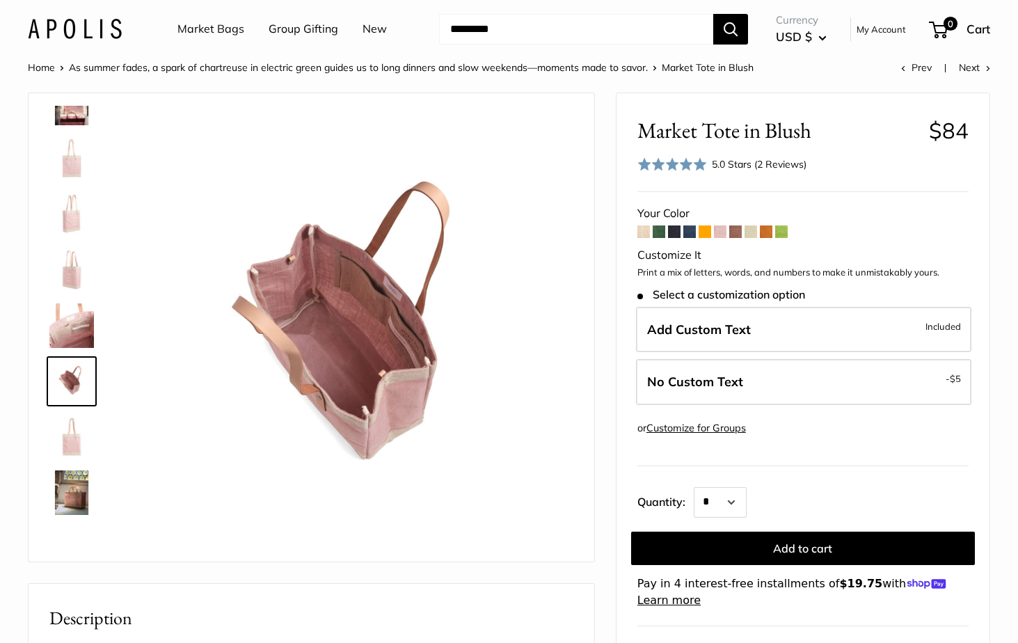
click at [643, 233] on span at bounding box center [644, 232] width 13 height 13
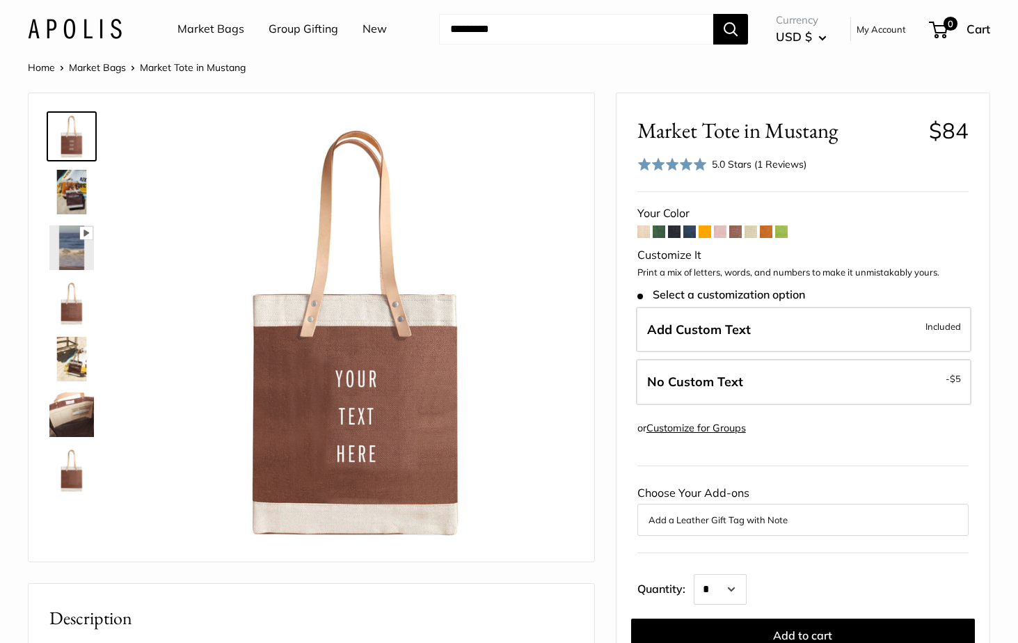
click at [752, 232] on span at bounding box center [751, 232] width 13 height 13
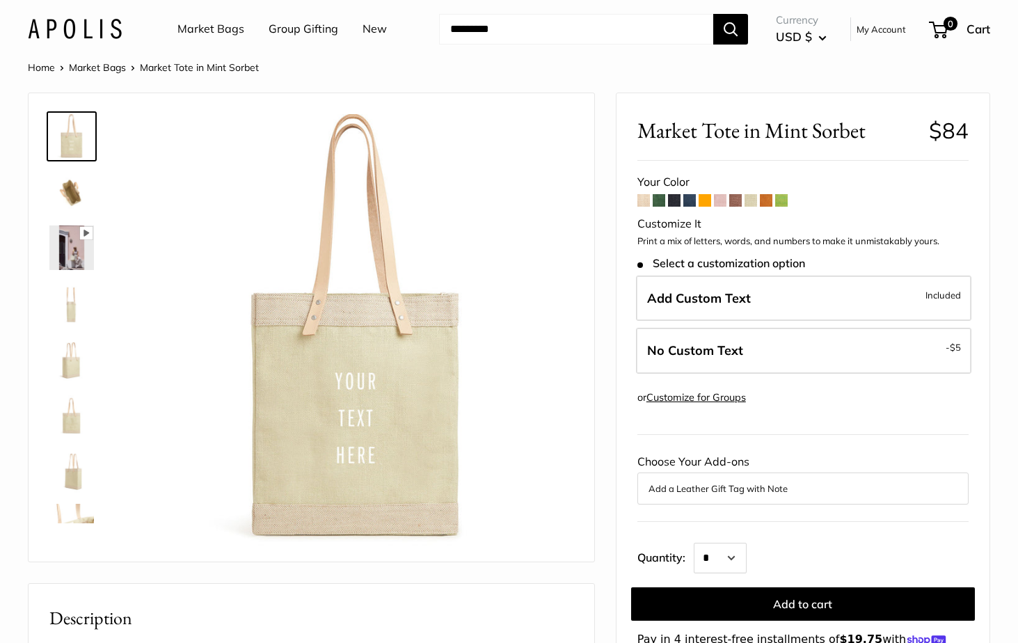
click at [766, 205] on form "Your Color Customize It Print a mix of letters, words, and numbers to make it u…" at bounding box center [803, 418] width 331 height 493
click at [769, 198] on span at bounding box center [766, 200] width 13 height 13
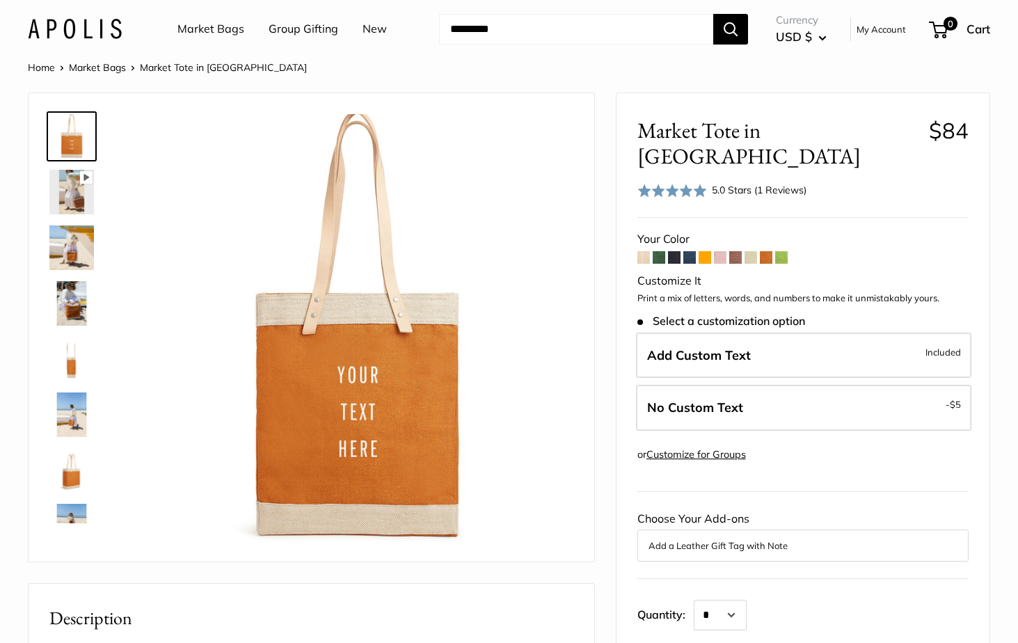
click at [782, 251] on span at bounding box center [781, 257] width 13 height 13
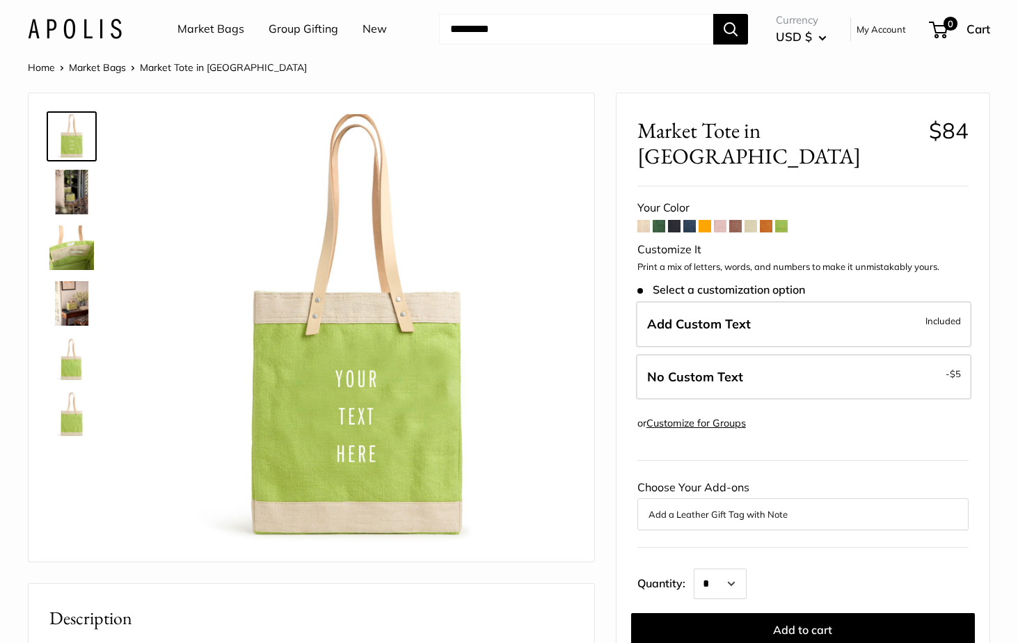
click at [659, 220] on span at bounding box center [659, 226] width 13 height 13
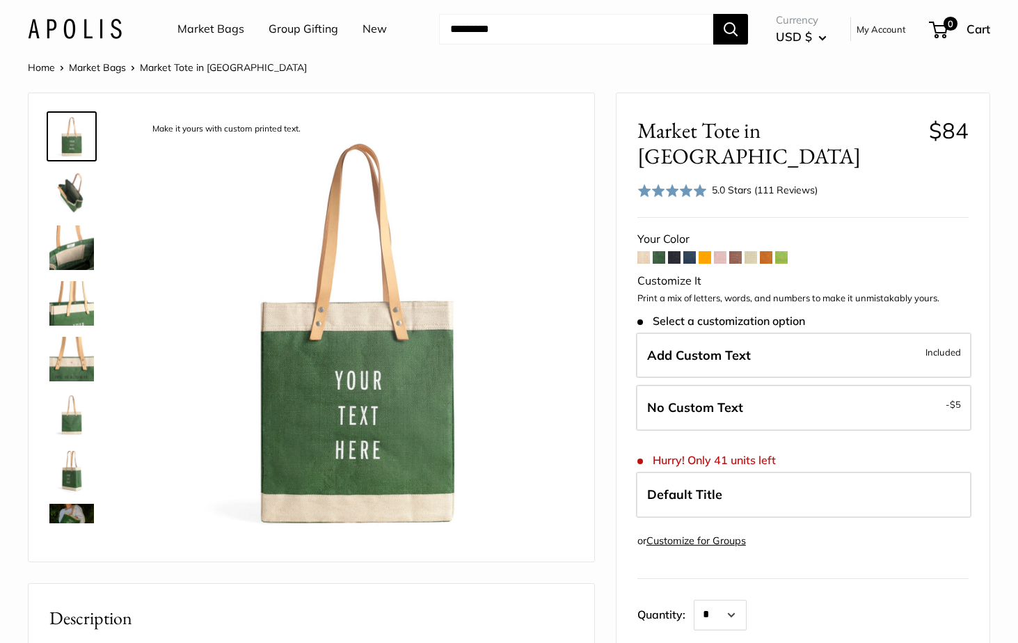
click at [643, 251] on span at bounding box center [644, 257] width 13 height 13
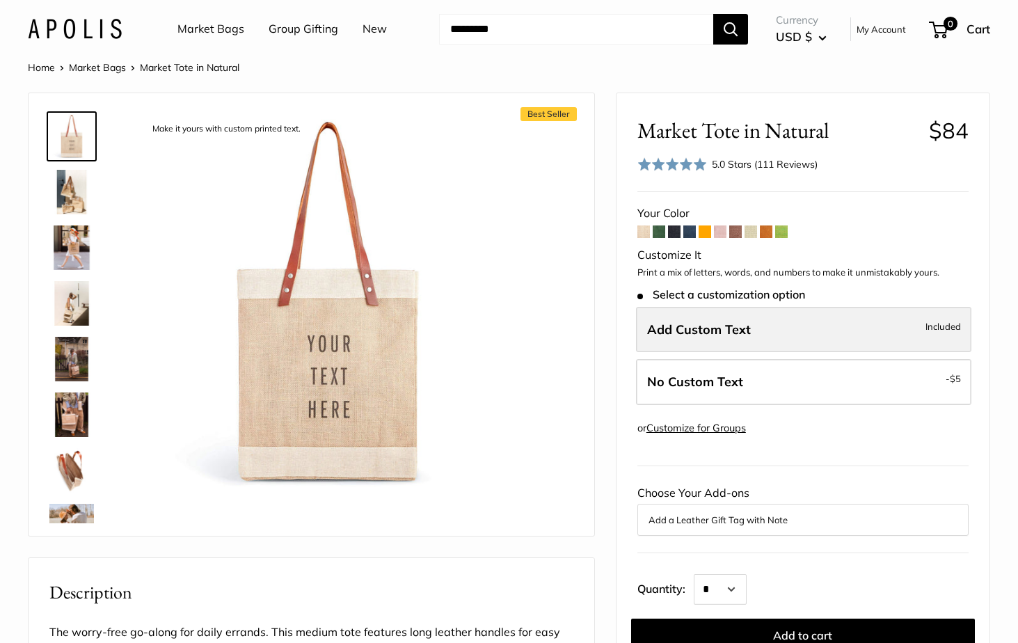
click at [732, 329] on span "Add Custom Text" at bounding box center [699, 330] width 104 height 16
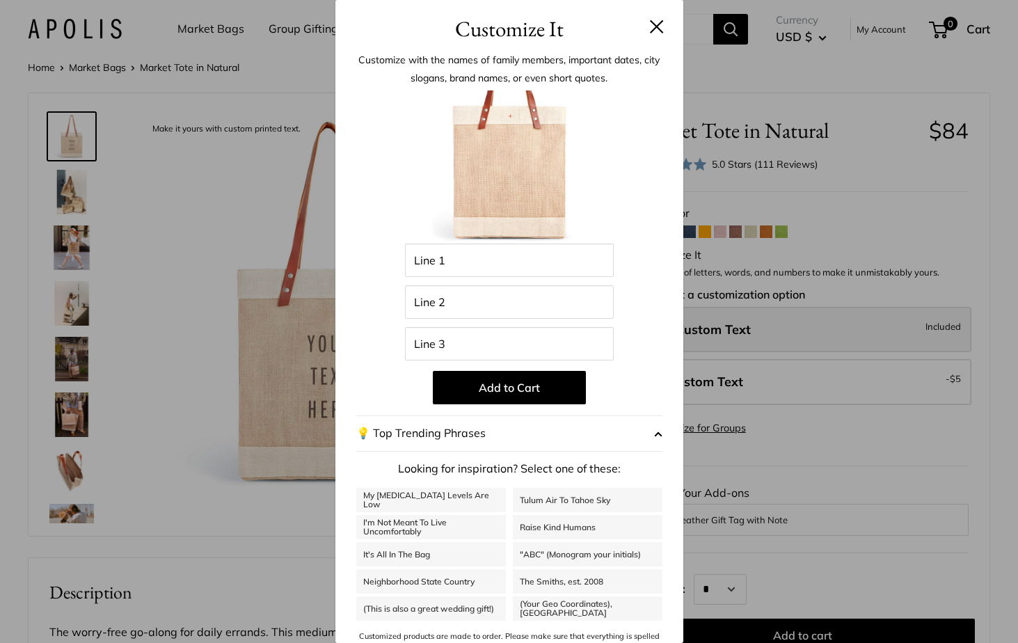
click at [732, 329] on div "Customize It Customize with the names of family members, important dates, city …" at bounding box center [509, 321] width 1018 height 643
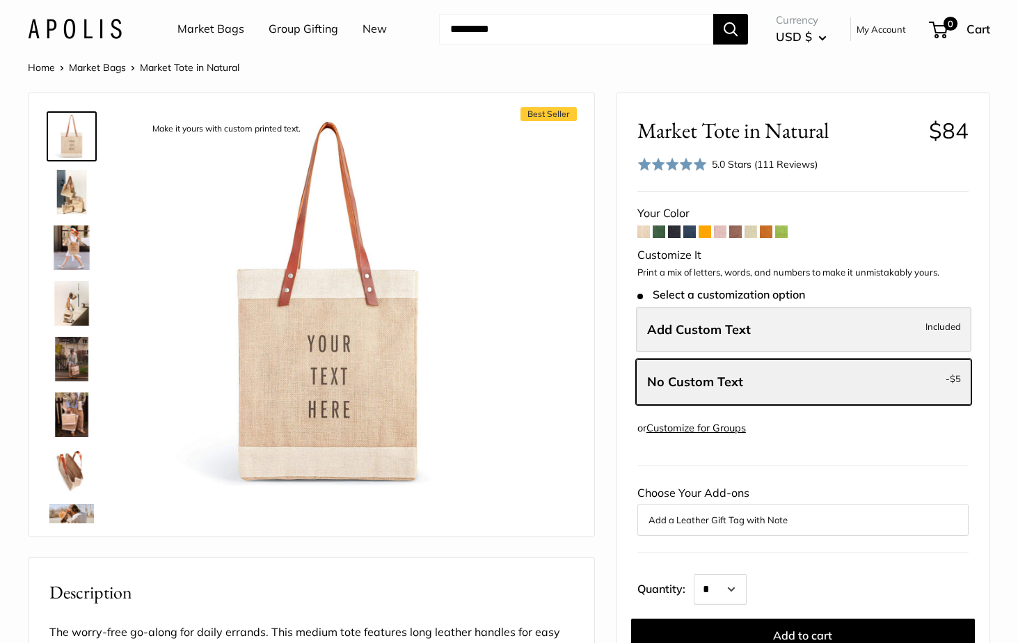
click at [702, 326] on span "Add Custom Text" at bounding box center [699, 330] width 104 height 16
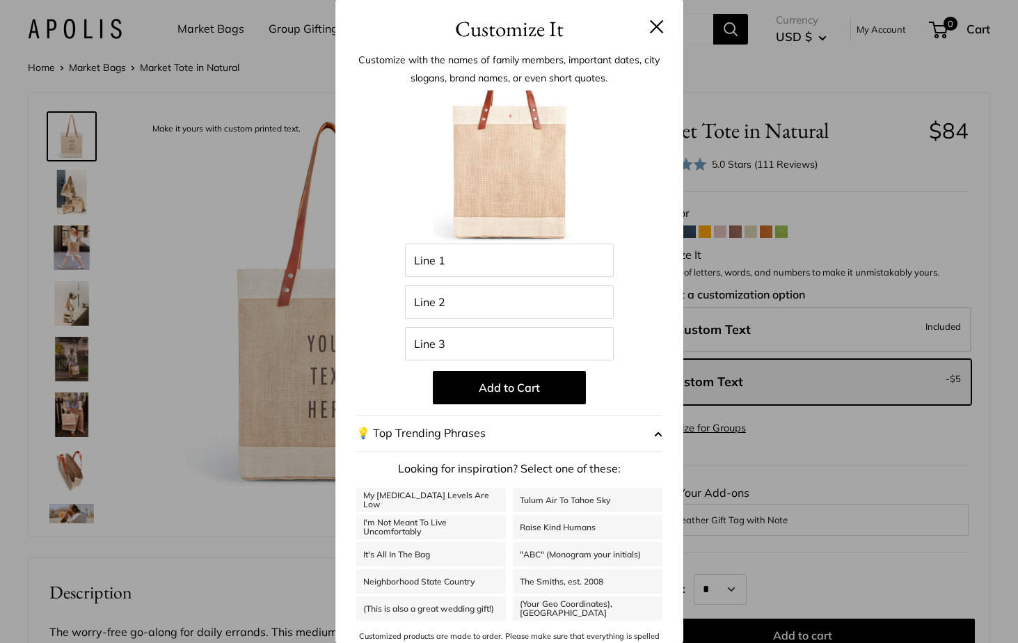
click at [657, 29] on button at bounding box center [657, 26] width 14 height 14
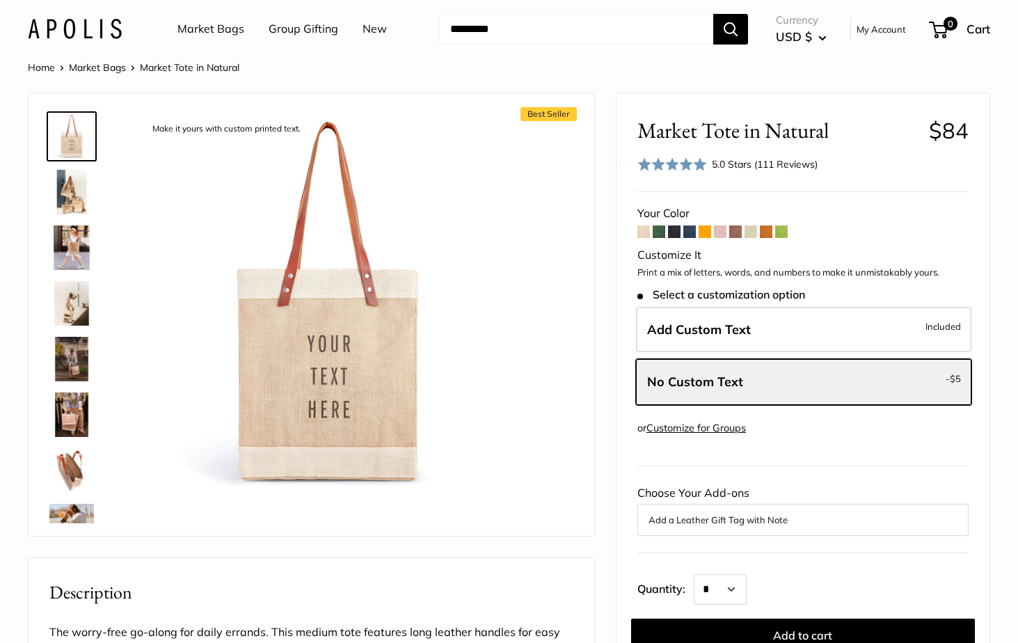
click at [65, 249] on img at bounding box center [71, 248] width 45 height 45
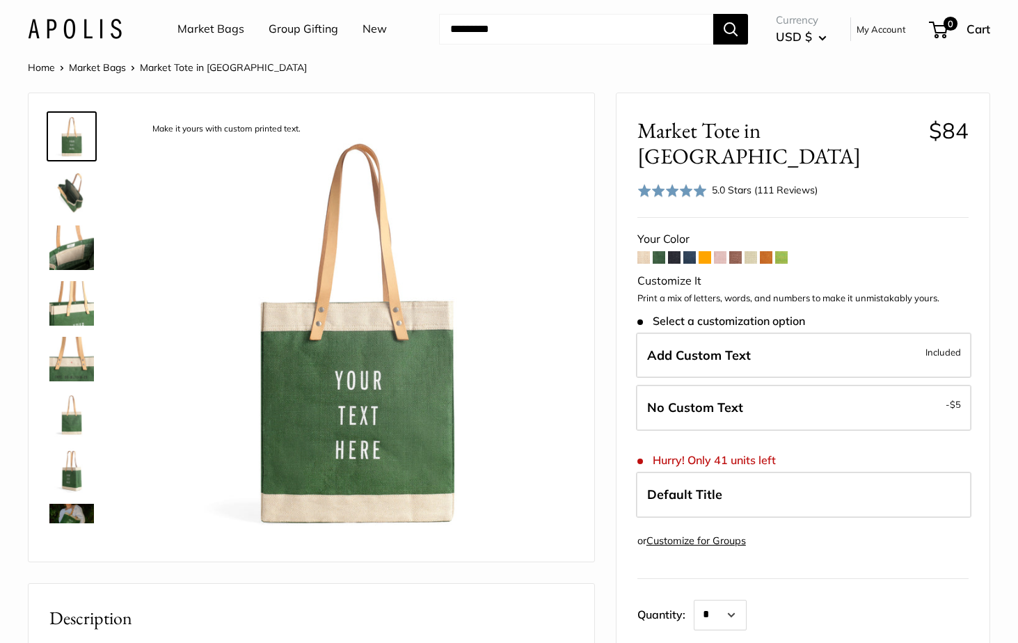
click at [691, 251] on span at bounding box center [690, 257] width 13 height 13
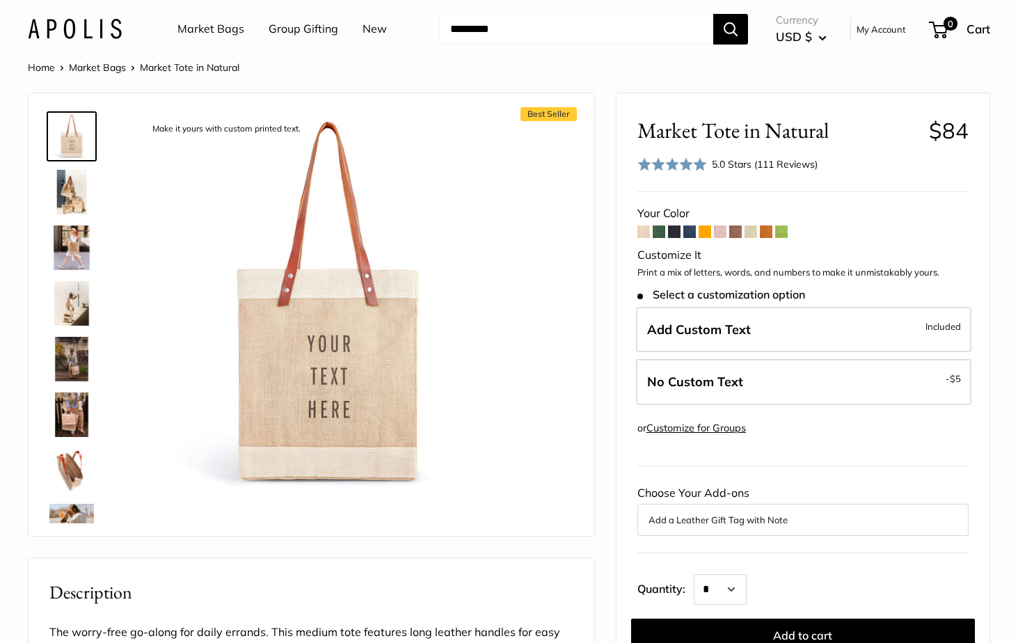
click at [203, 26] on link "Market Bags" at bounding box center [211, 29] width 67 height 21
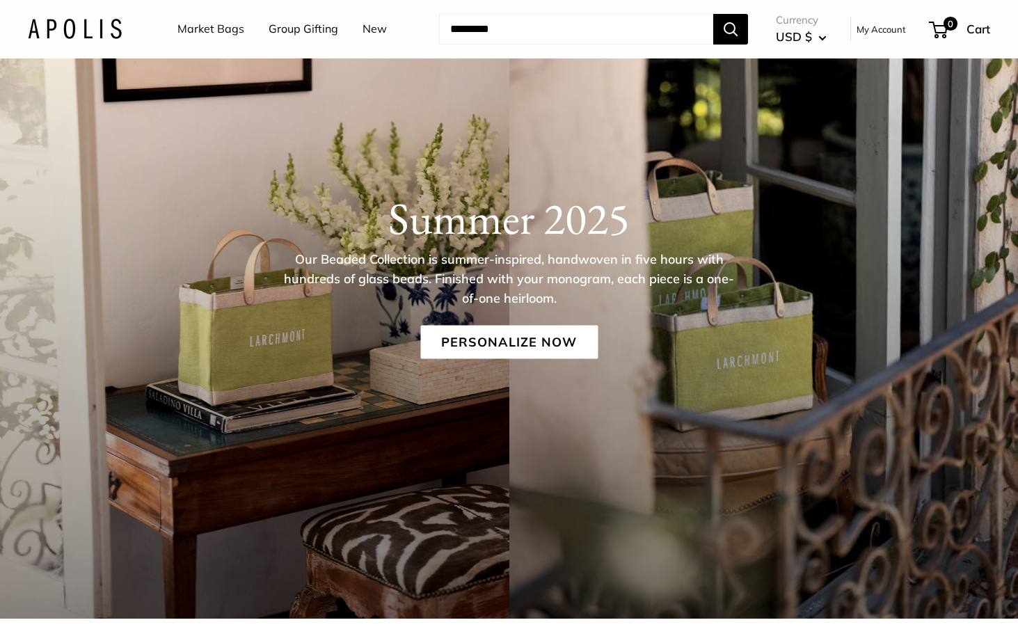
scroll to position [64, 0]
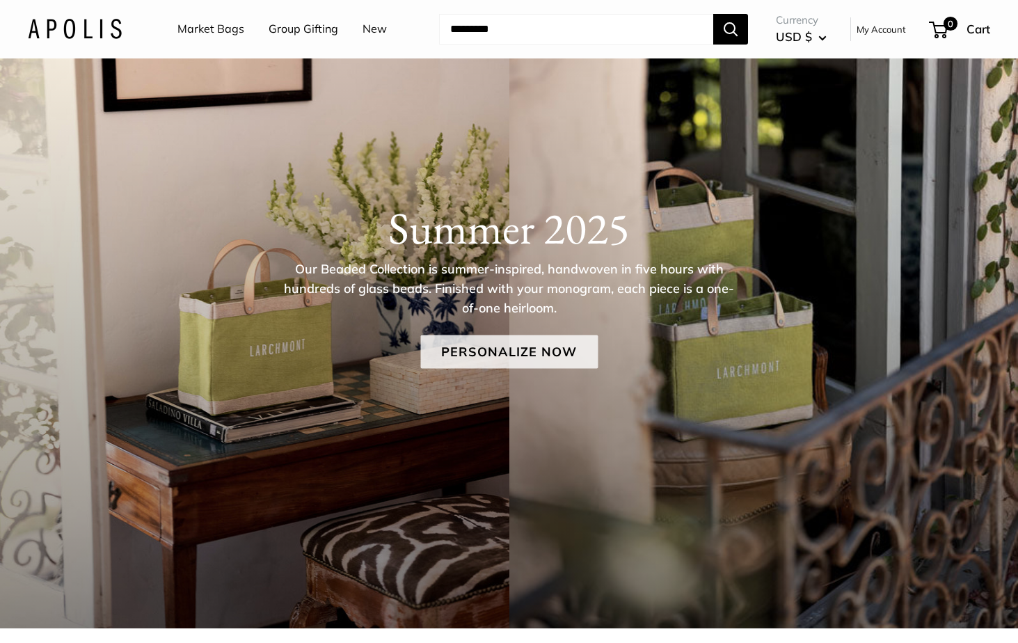
click at [498, 356] on link "Personalize Now" at bounding box center [509, 352] width 178 height 33
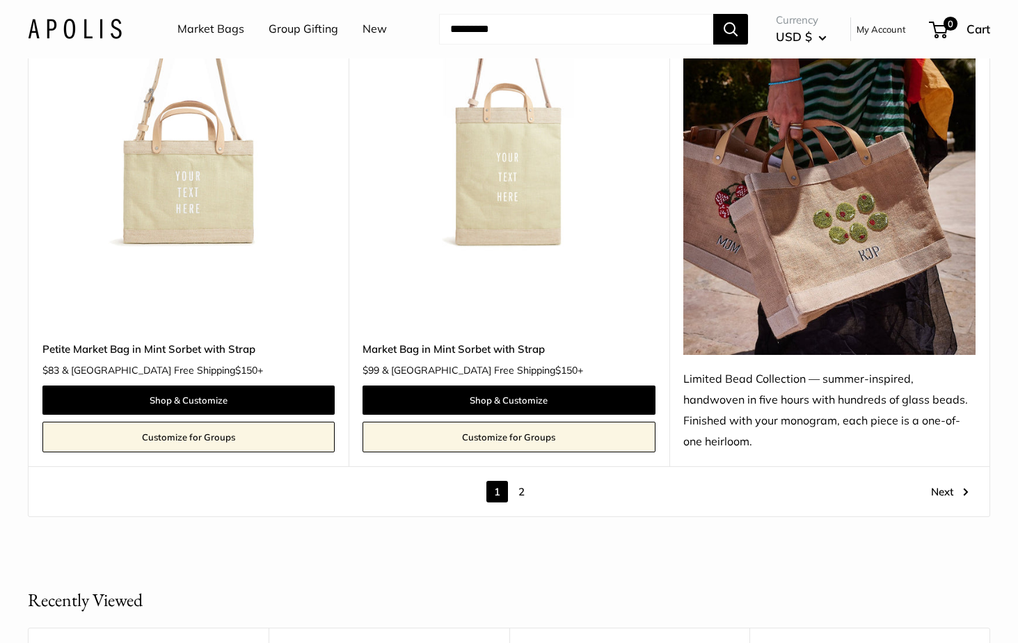
scroll to position [7996, 0]
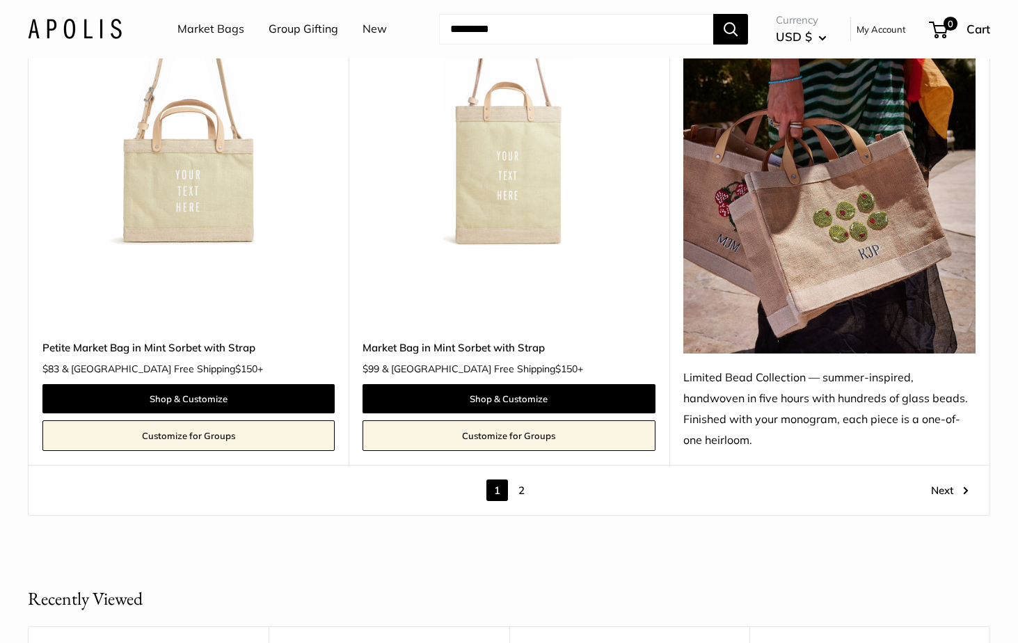
click at [769, 297] on img at bounding box center [830, 159] width 292 height 390
click at [818, 237] on img at bounding box center [830, 159] width 292 height 390
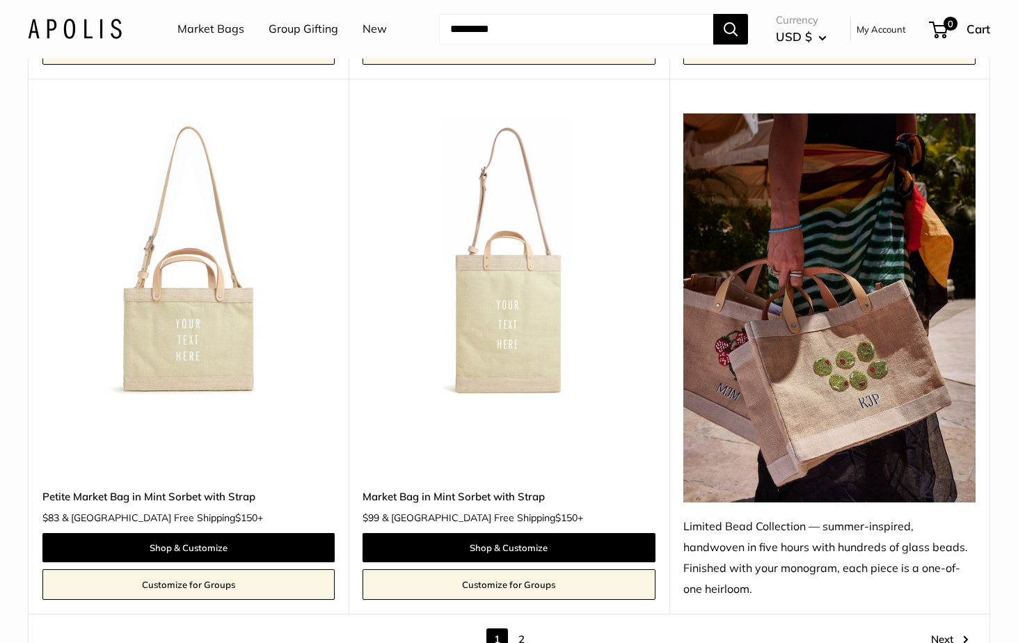
scroll to position [7868, 0]
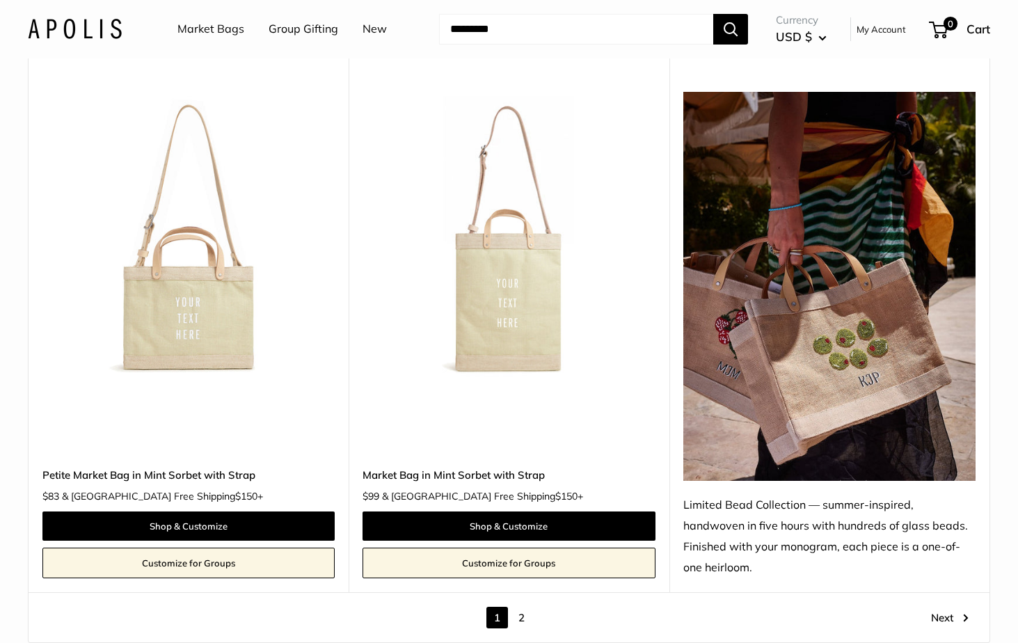
click at [785, 359] on img at bounding box center [830, 287] width 292 height 390
click at [521, 607] on link "2" at bounding box center [522, 618] width 22 height 22
